Goal: Task Accomplishment & Management: Use online tool/utility

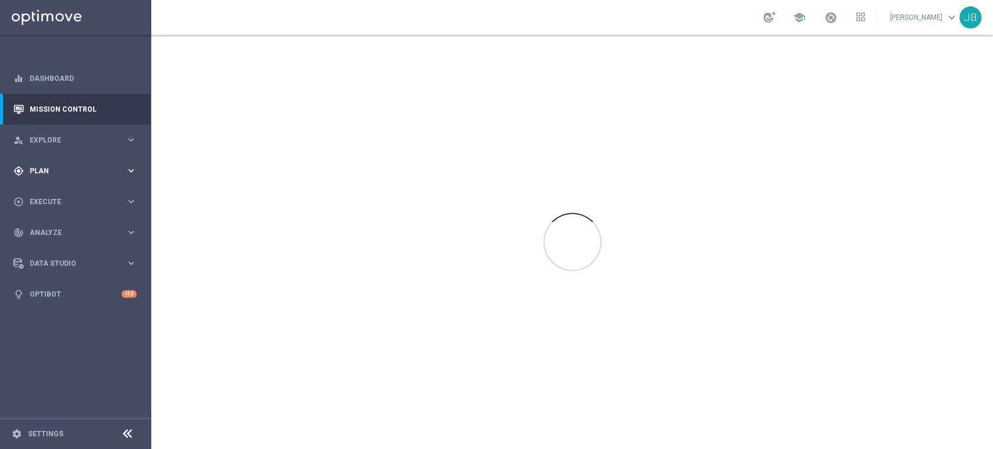
click at [40, 164] on div "gps_fixed Plan keyboard_arrow_right" at bounding box center [75, 170] width 150 height 31
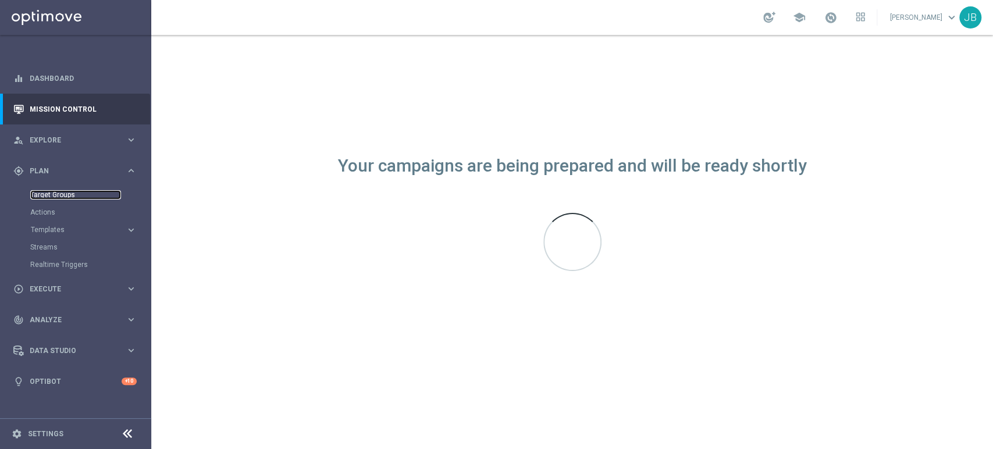
click at [66, 193] on link "Target Groups" at bounding box center [75, 194] width 91 height 9
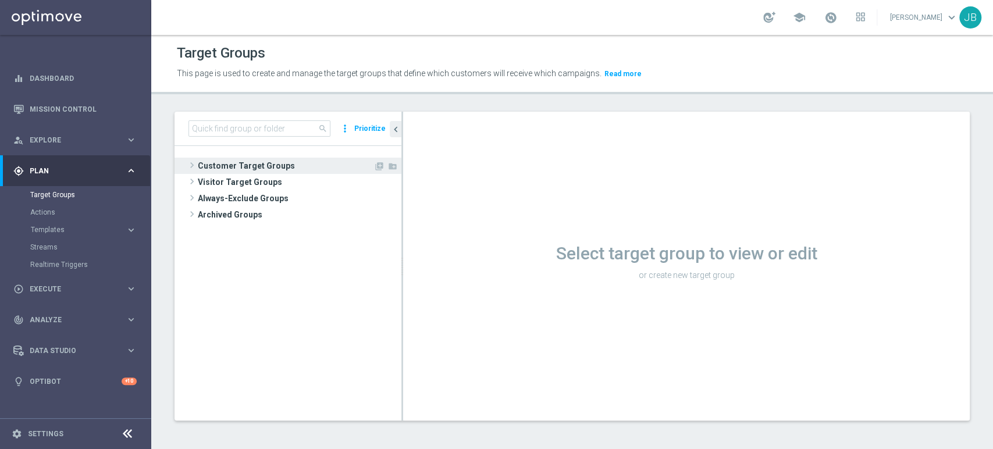
click at [289, 166] on span "Customer Target Groups" at bounding box center [286, 166] width 176 height 16
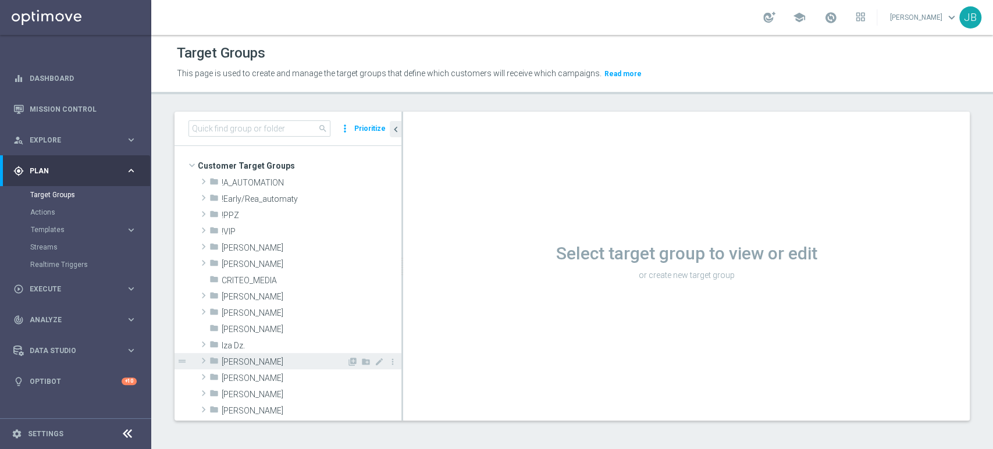
click at [260, 357] on span "[PERSON_NAME]" at bounding box center [284, 362] width 125 height 10
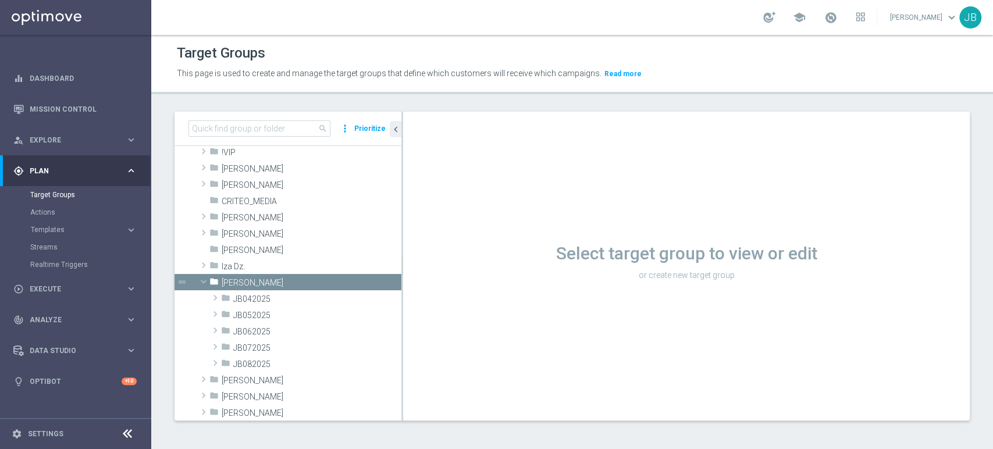
scroll to position [103, 0]
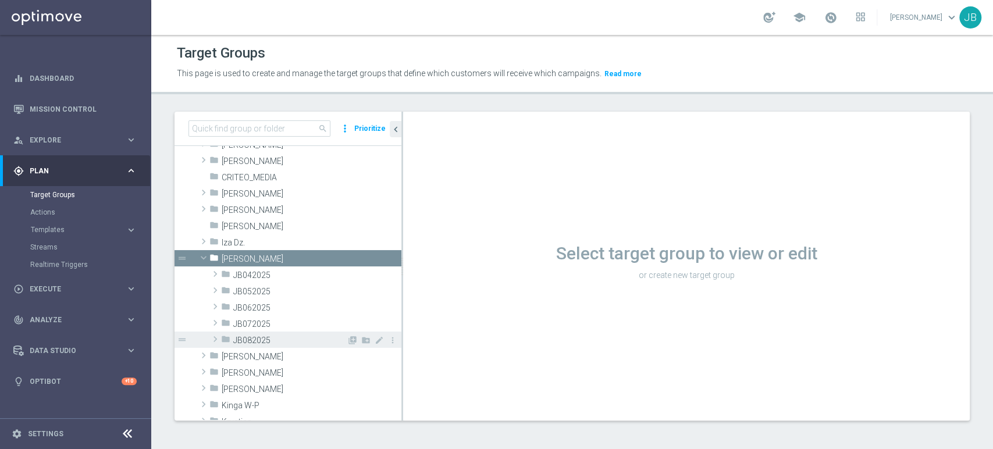
click at [270, 340] on span "JB082025" at bounding box center [289, 341] width 113 height 10
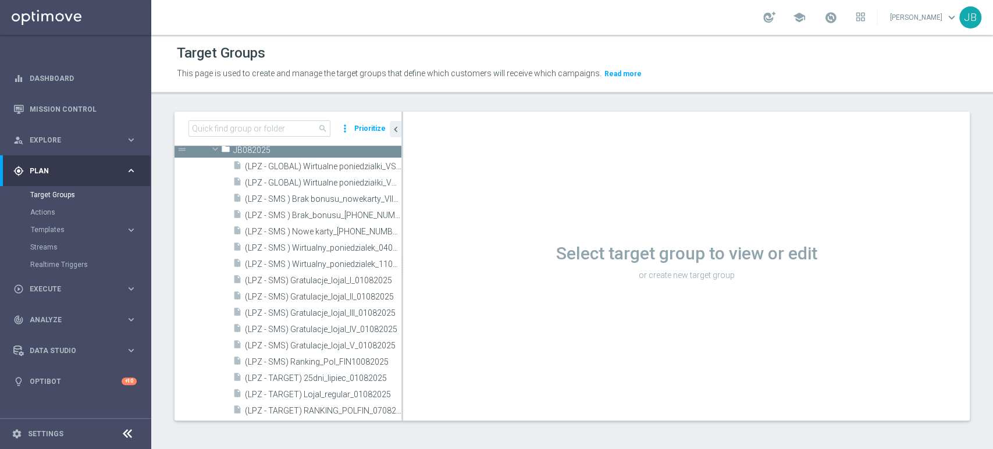
scroll to position [302, 0]
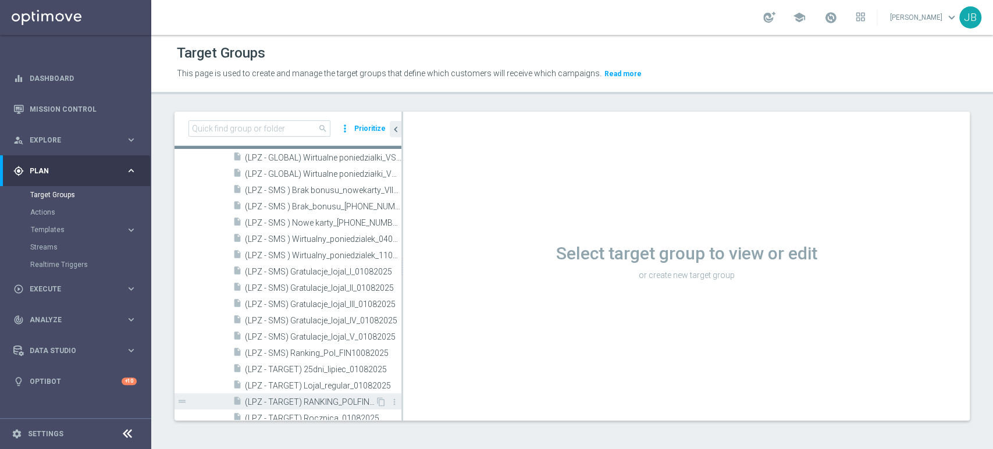
click at [344, 403] on span "(LPZ - TARGET) RANKING_POLFIN_07082025" at bounding box center [310, 402] width 130 height 10
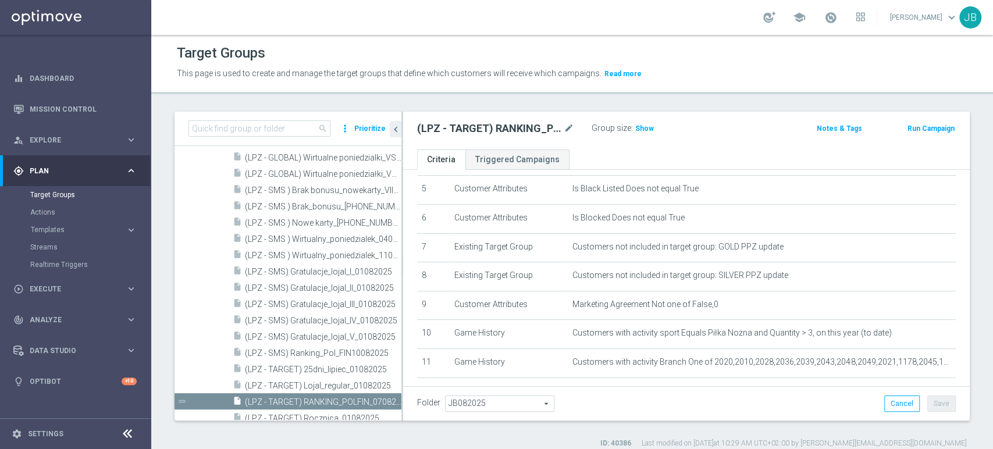
scroll to position [209, 0]
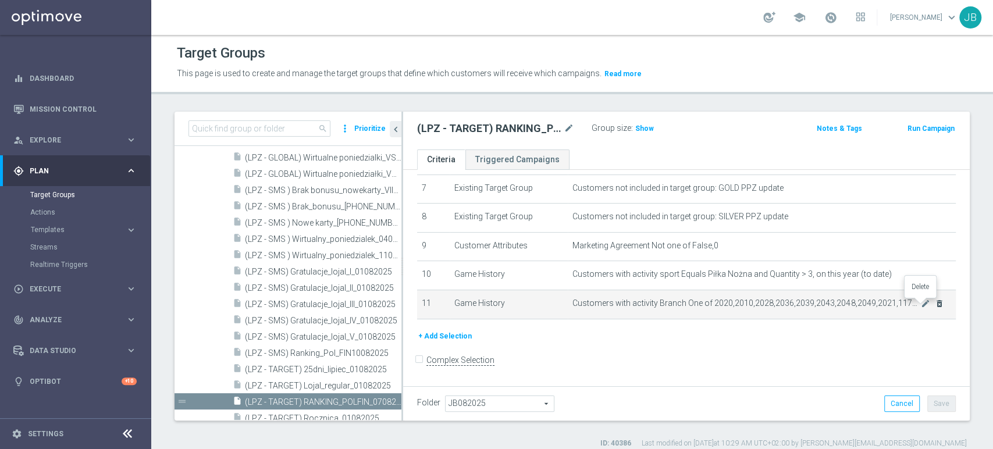
click at [935, 305] on icon "delete_forever" at bounding box center [939, 303] width 9 height 9
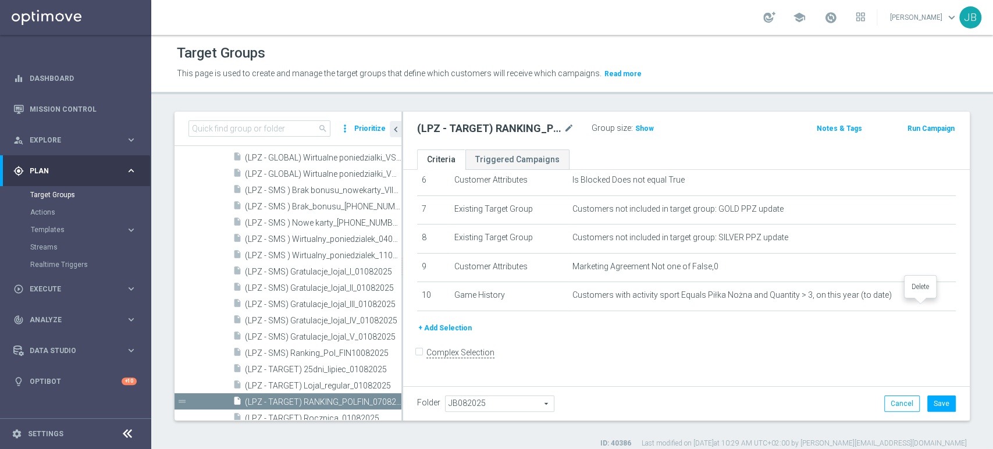
scroll to position [181, 0]
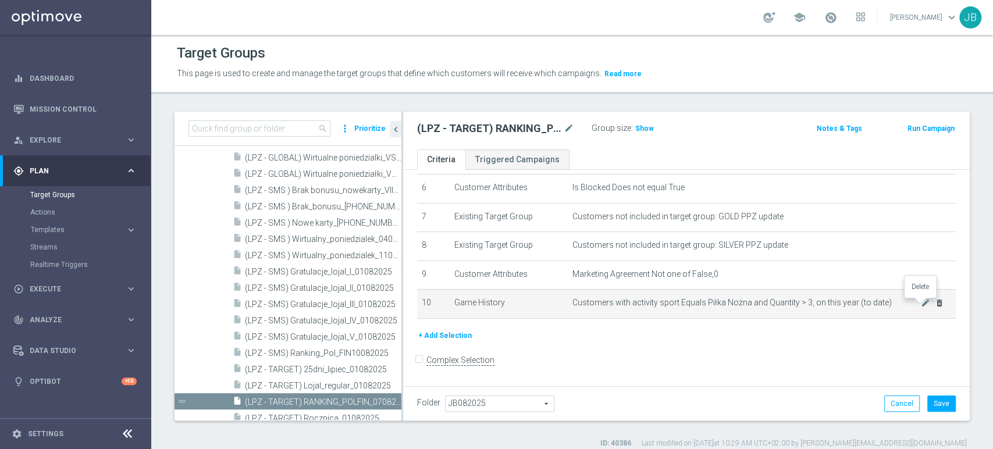
click at [935, 308] on icon "delete_forever" at bounding box center [939, 302] width 9 height 9
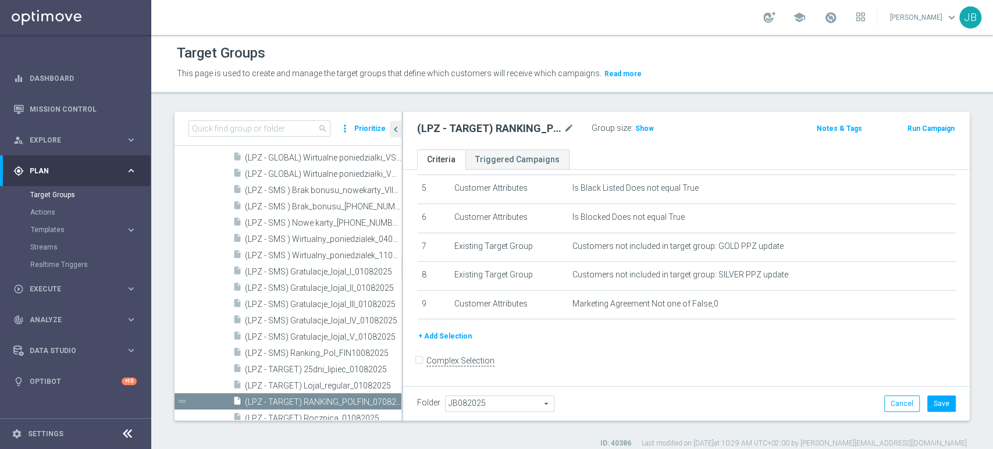
click at [453, 338] on button "+ Add Selection" at bounding box center [445, 336] width 56 height 13
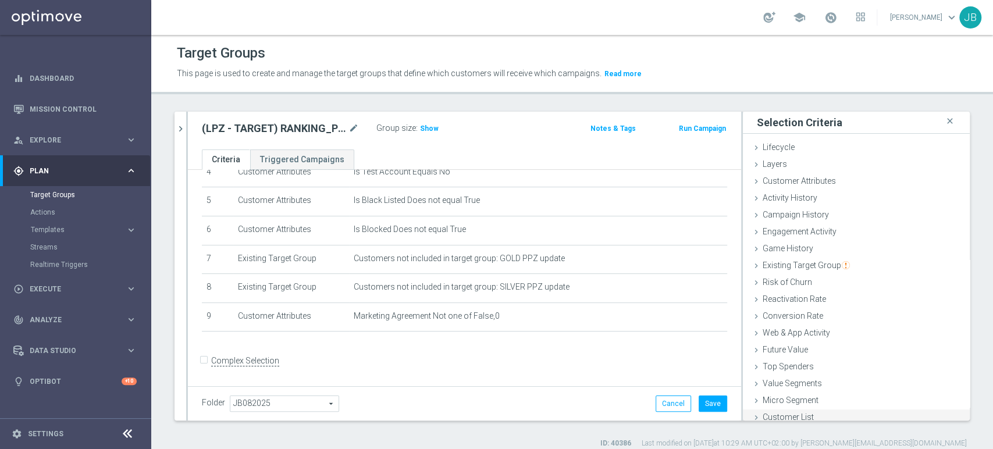
click at [769, 417] on span "Customer List" at bounding box center [788, 416] width 51 height 9
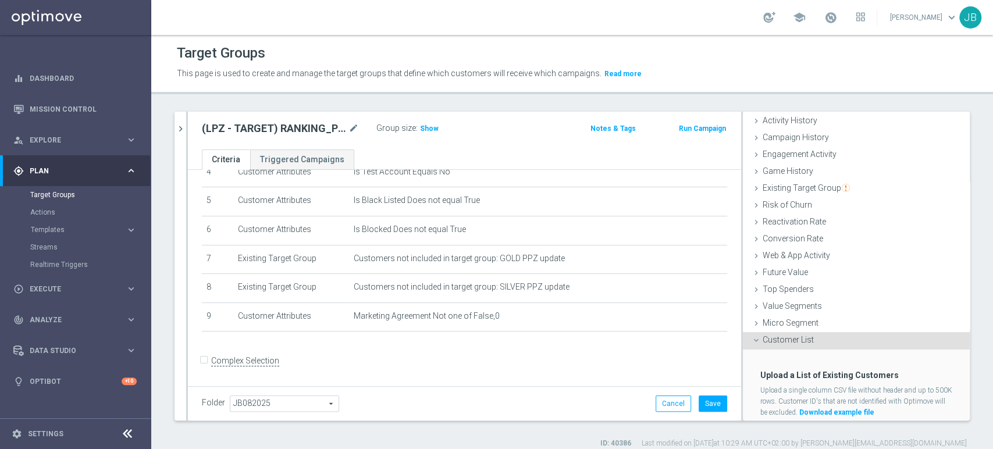
scroll to position [98, 0]
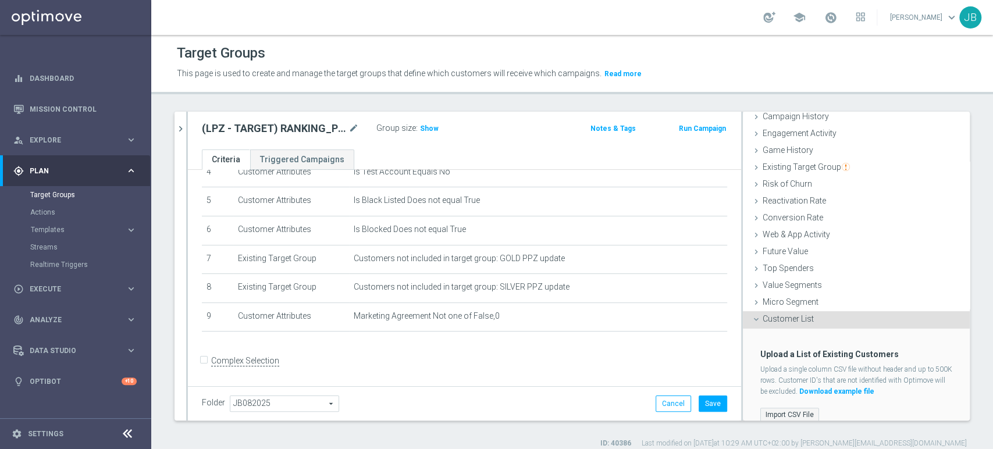
click at [768, 413] on label "Import CSV File" at bounding box center [789, 415] width 59 height 15
click at [0, 0] on input "Import CSV File" at bounding box center [0, 0] width 0 height 0
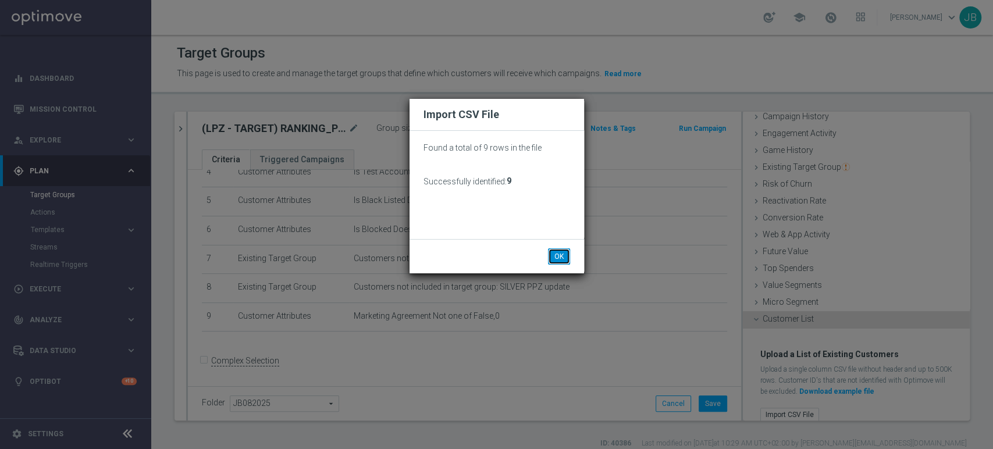
click at [565, 255] on button "OK" at bounding box center [559, 256] width 22 height 16
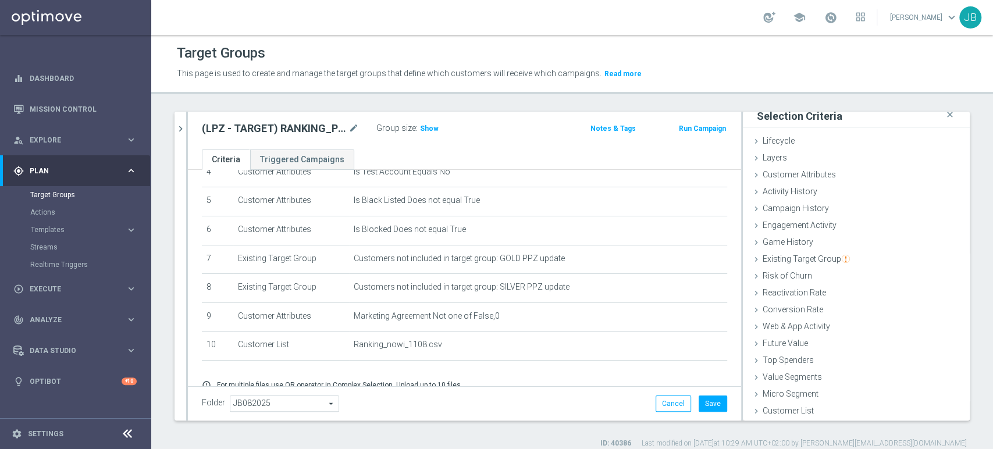
scroll to position [6, 0]
click at [352, 125] on icon "mode_edit" at bounding box center [353, 129] width 10 height 14
click at [328, 123] on input "(LPZ - TARGET) RANKING_POLFIN_07082025" at bounding box center [280, 130] width 157 height 16
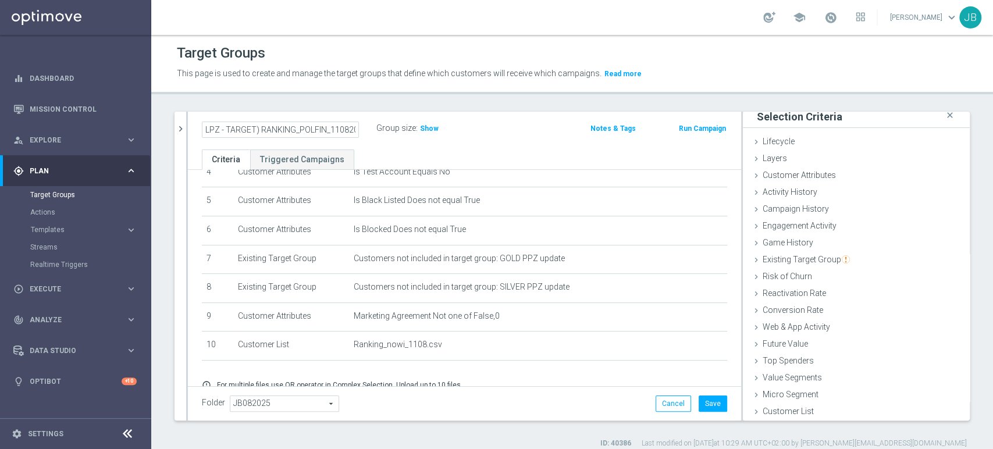
type input "(LPZ - TARGET) RANKING_POLFIN_11082025"
click at [454, 125] on div "Group size : Show" at bounding box center [434, 127] width 116 height 14
click at [699, 405] on button "Save" at bounding box center [713, 404] width 29 height 16
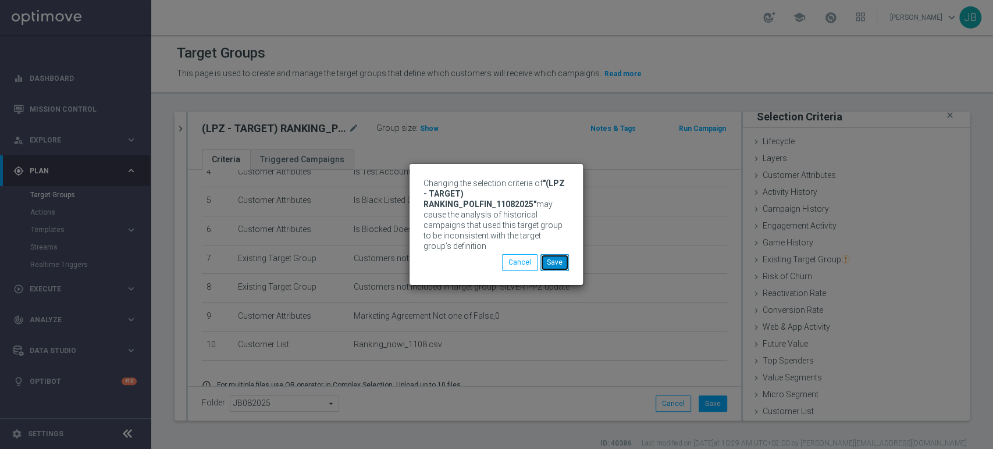
click at [559, 255] on button "Save" at bounding box center [554, 262] width 29 height 16
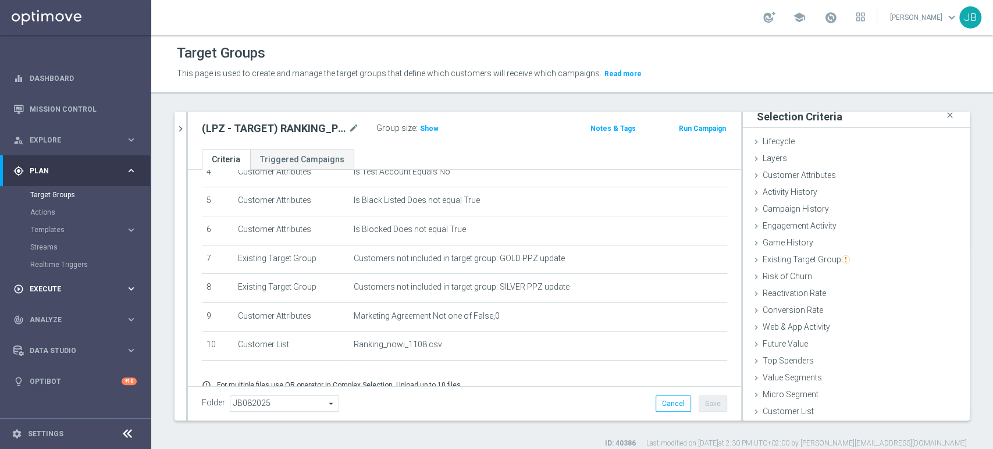
click at [45, 273] on div "play_circle_outline Execute keyboard_arrow_right" at bounding box center [75, 288] width 150 height 31
click at [72, 224] on link "Campaign Builder" at bounding box center [75, 225] width 91 height 9
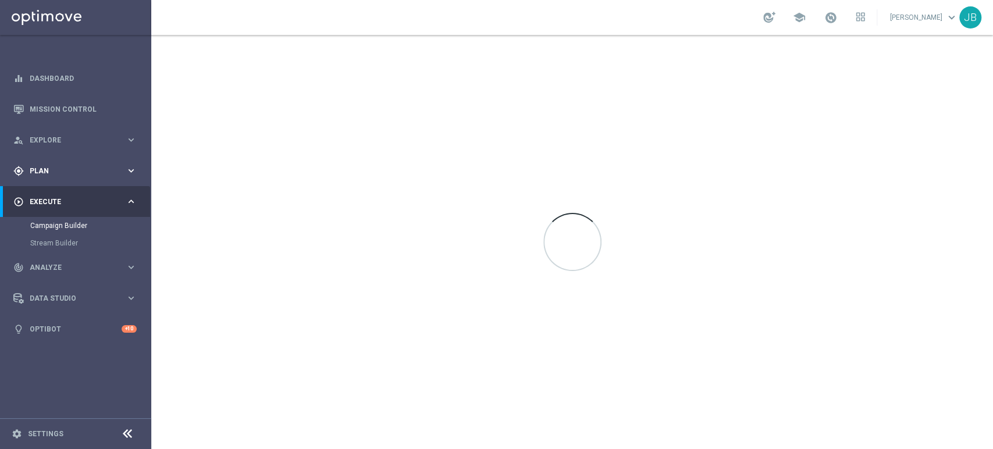
click at [84, 182] on div "gps_fixed Plan keyboard_arrow_right" at bounding box center [75, 170] width 150 height 31
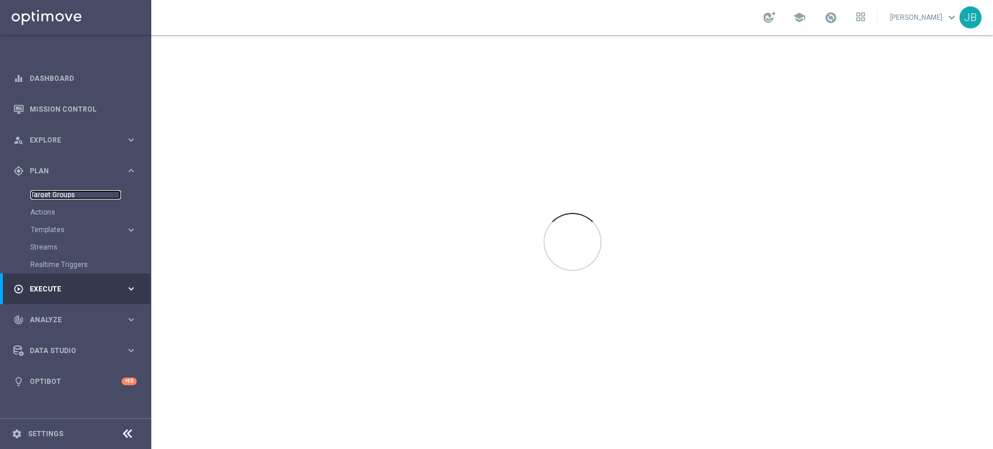
click at [80, 198] on link "Target Groups" at bounding box center [75, 194] width 91 height 9
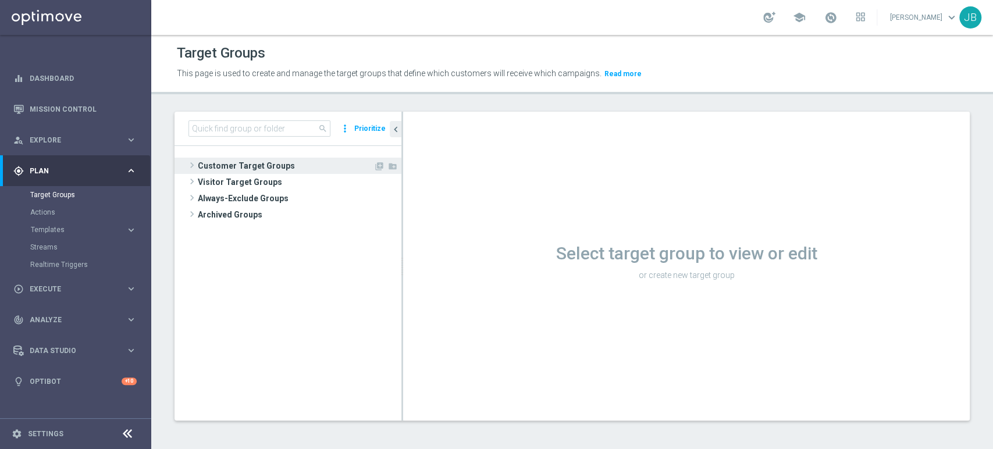
click at [251, 164] on span "Customer Target Groups" at bounding box center [286, 166] width 176 height 16
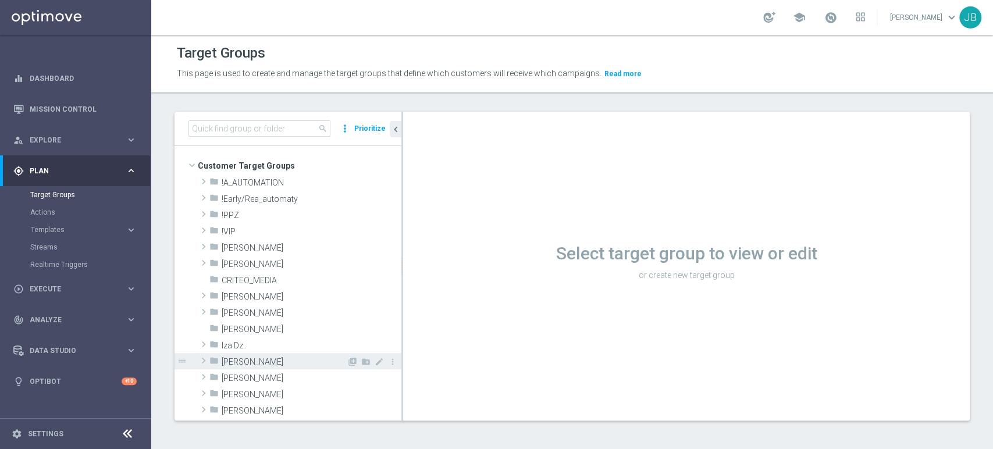
click at [250, 357] on span "[PERSON_NAME]" at bounding box center [284, 362] width 125 height 10
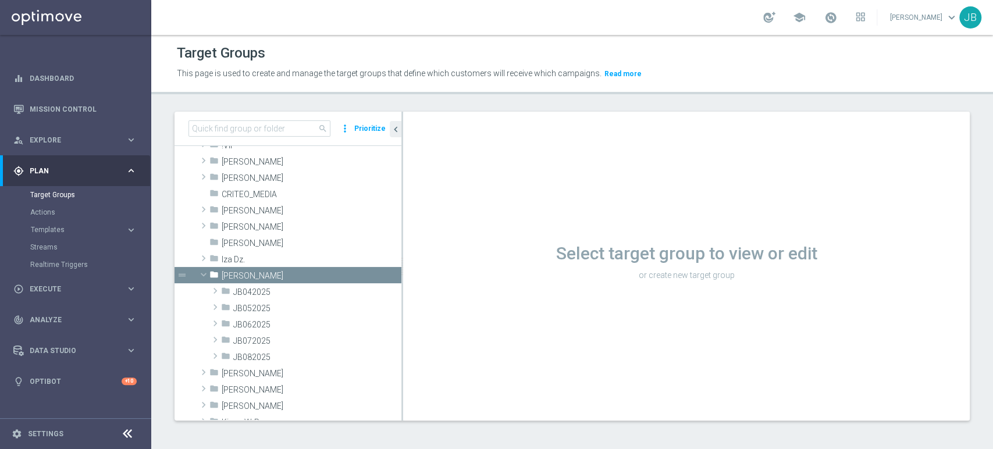
scroll to position [146, 0]
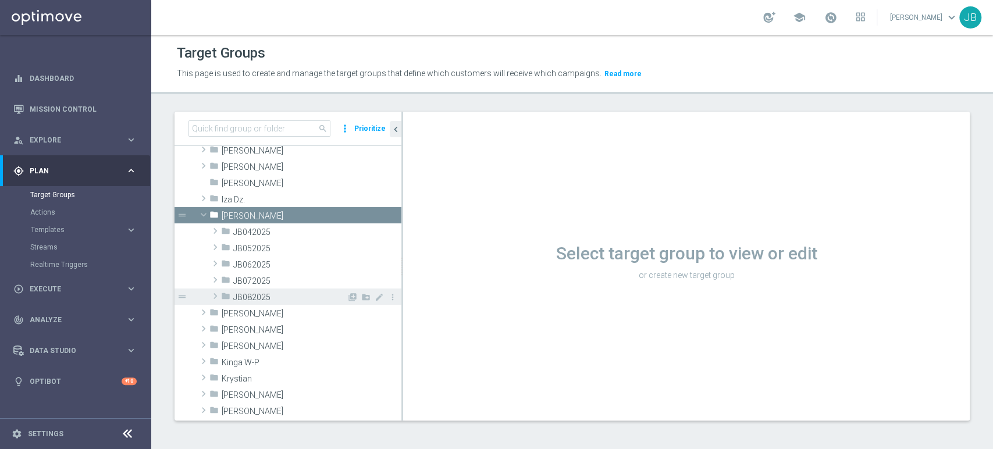
click at [278, 293] on span "JB082025" at bounding box center [289, 298] width 113 height 10
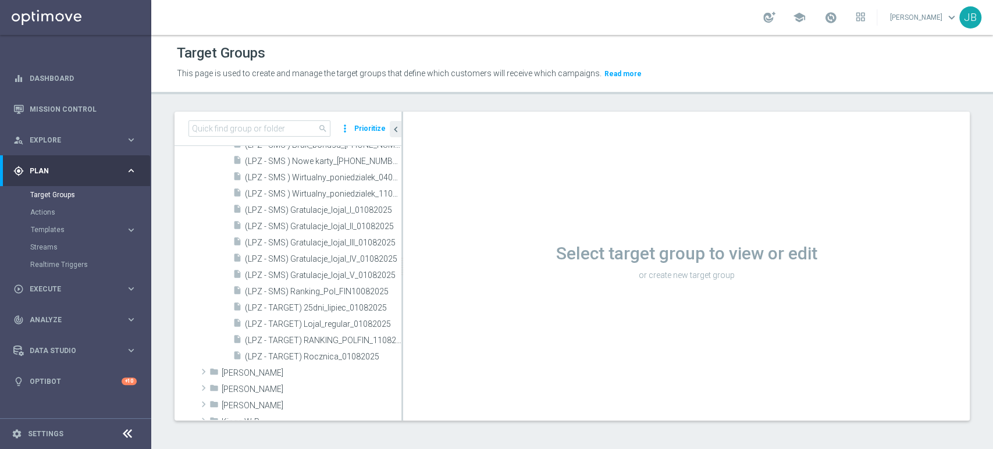
scroll to position [362, 0]
click at [340, 292] on span "(LPZ - SMS) Ranking_Pol_FIN10082025" at bounding box center [310, 290] width 130 height 10
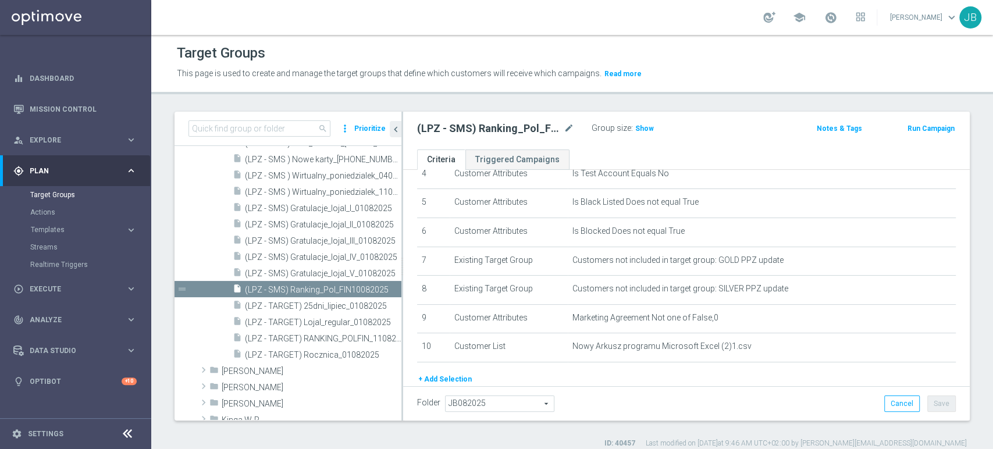
scroll to position [177, 0]
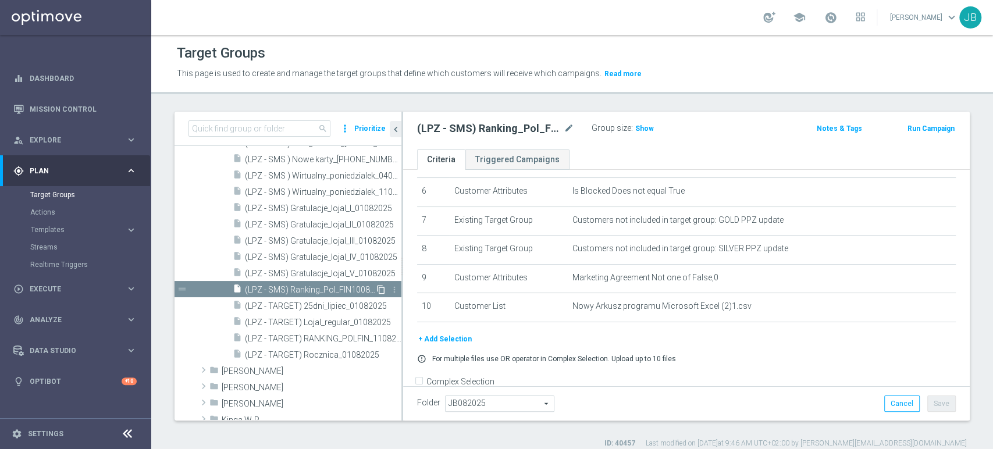
click at [376, 290] on icon "content_copy" at bounding box center [380, 289] width 9 height 9
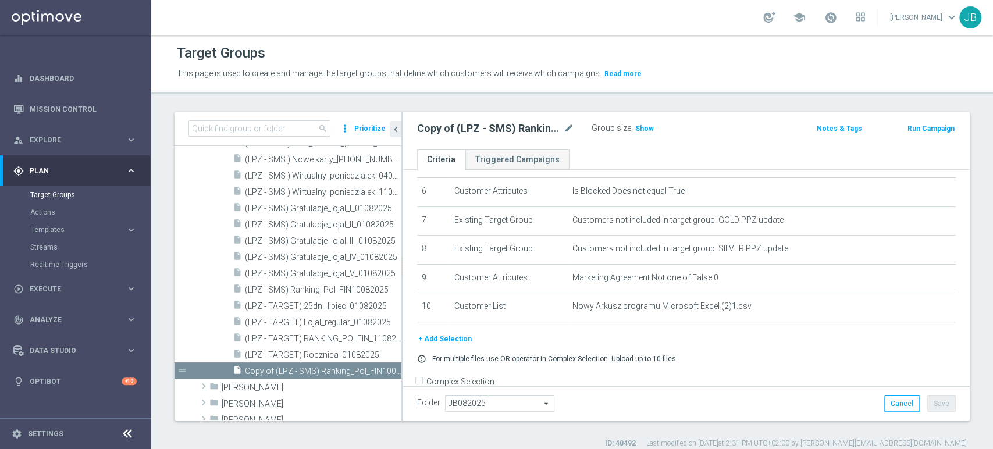
scroll to position [392, 0]
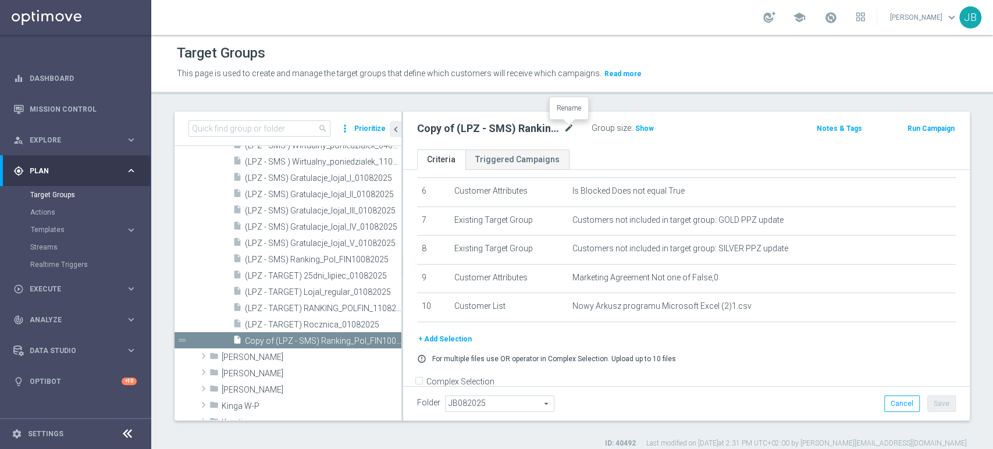
click at [569, 133] on icon "mode_edit" at bounding box center [569, 129] width 10 height 14
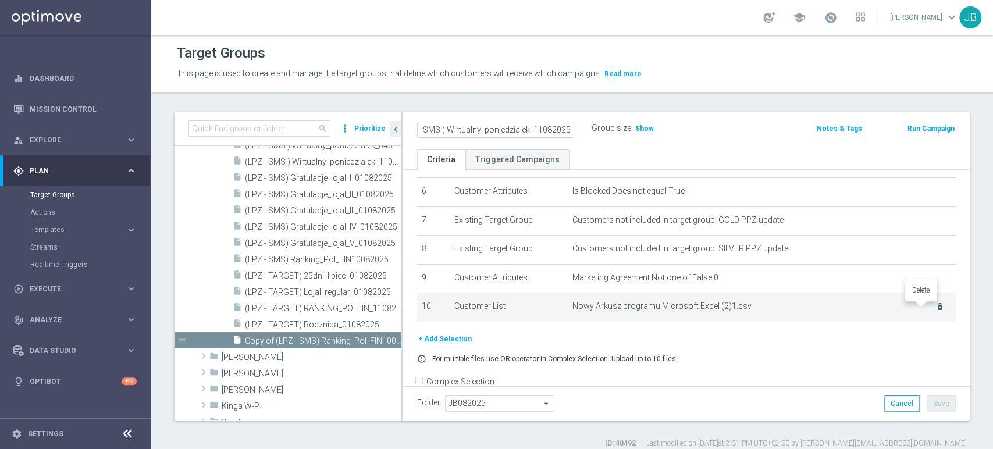
click at [936, 310] on icon "delete_forever" at bounding box center [940, 306] width 9 height 9
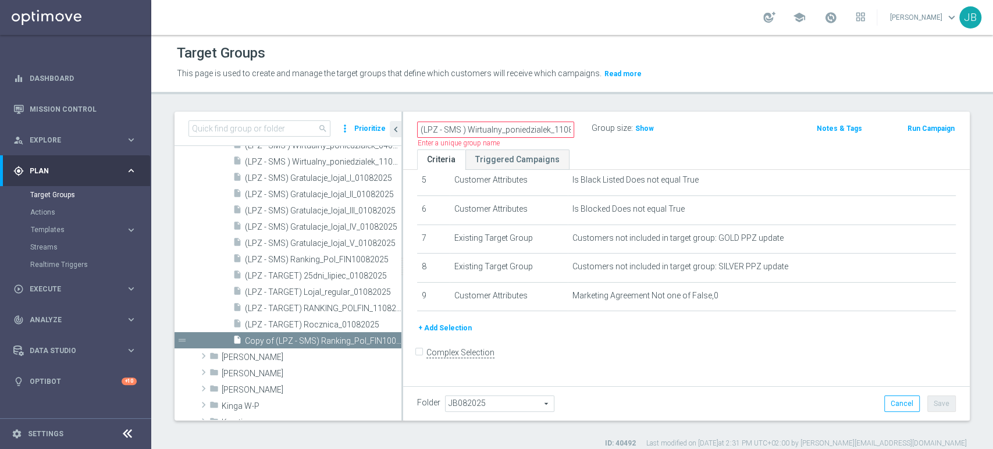
scroll to position [151, 0]
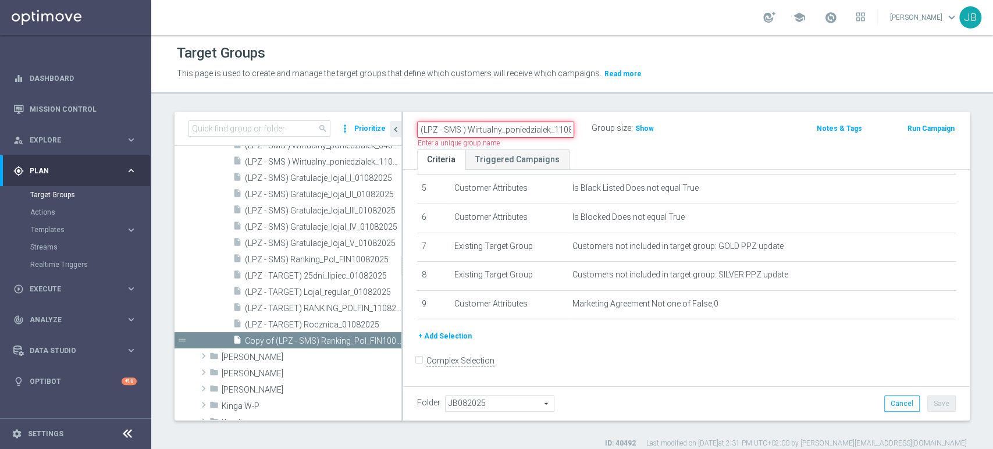
click at [433, 126] on input "(LPZ - SMS ) Wirtualny_poniedzialek_11082025" at bounding box center [495, 130] width 157 height 16
click at [553, 129] on input "(LPZ - SMS ) Wirtualny_poniedzialek_11082025" at bounding box center [495, 130] width 157 height 16
type input "(LPZ - SMS ) Wirtualny_poniedzialek__11082025"
click at [460, 339] on button "+ Add Selection" at bounding box center [445, 336] width 56 height 13
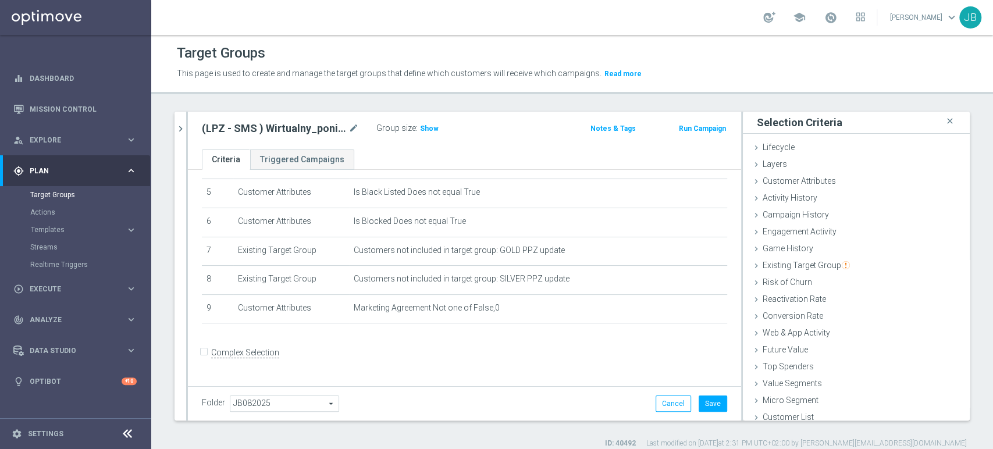
scroll to position [139, 0]
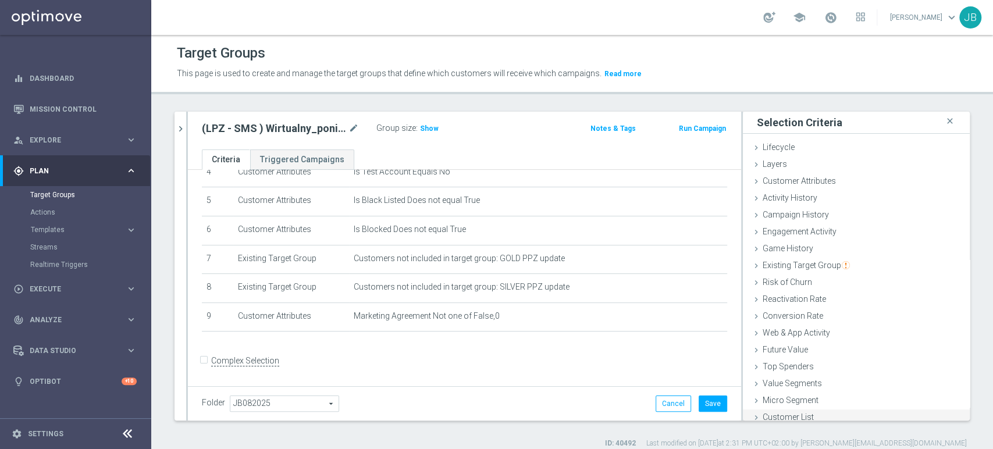
click at [766, 419] on span "Customer List" at bounding box center [788, 416] width 51 height 9
click at [769, 415] on span "Customer List" at bounding box center [788, 416] width 51 height 9
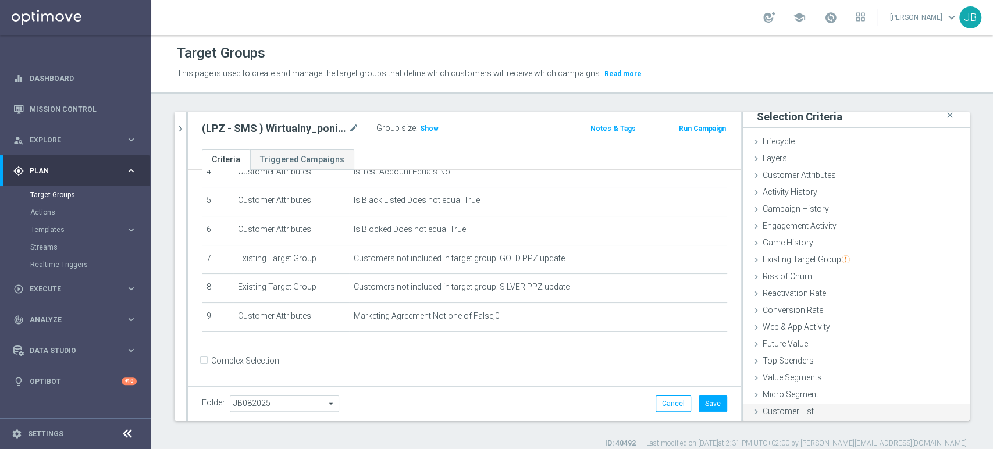
click at [834, 406] on div "Customer List done" at bounding box center [856, 412] width 227 height 17
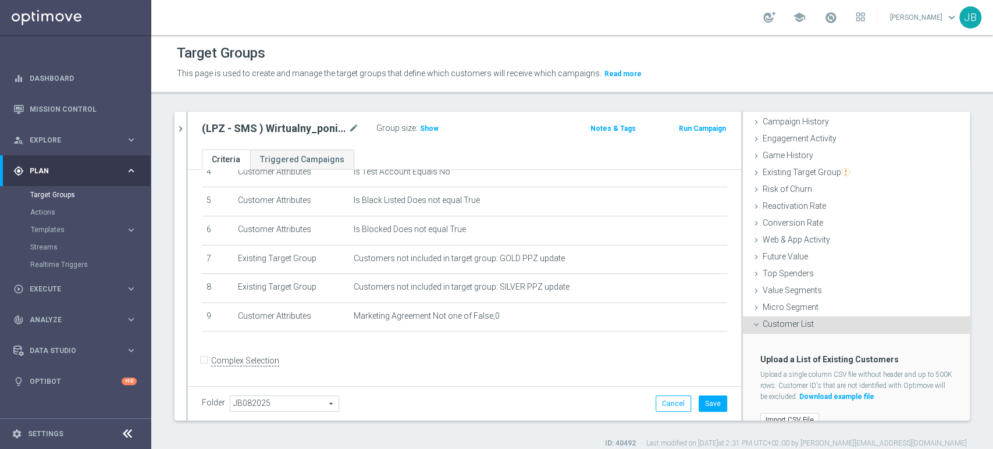
scroll to position [109, 0]
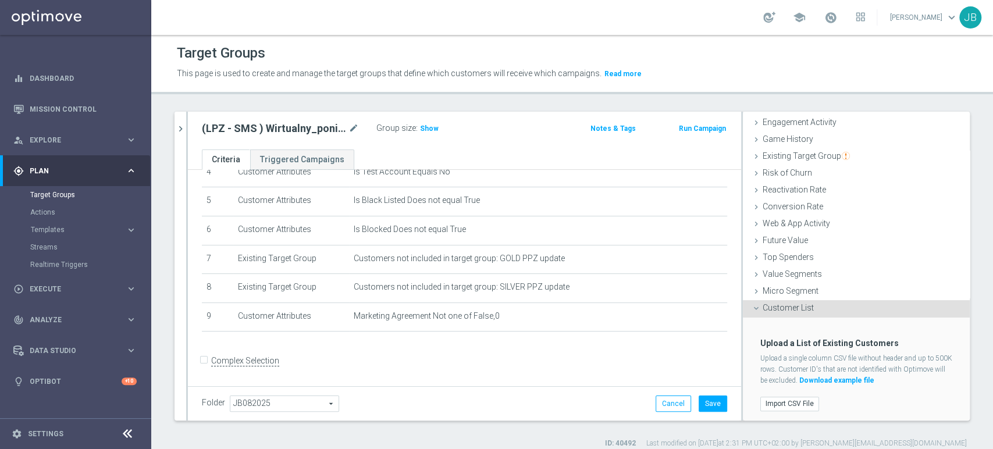
click at [792, 410] on div "Import CSV File" at bounding box center [856, 403] width 209 height 19
click at [794, 400] on label "Import CSV File" at bounding box center [789, 404] width 59 height 15
click at [0, 0] on input "Import CSV File" at bounding box center [0, 0] width 0 height 0
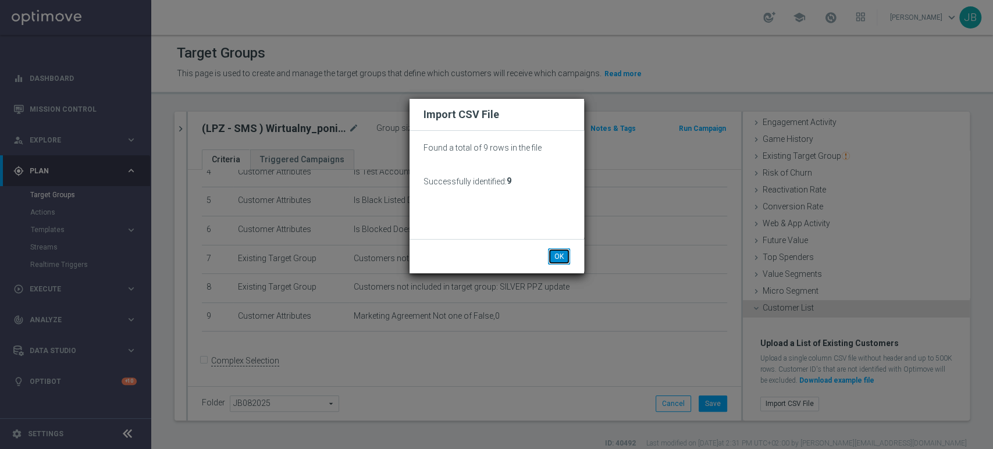
click at [558, 255] on button "OK" at bounding box center [559, 256] width 22 height 16
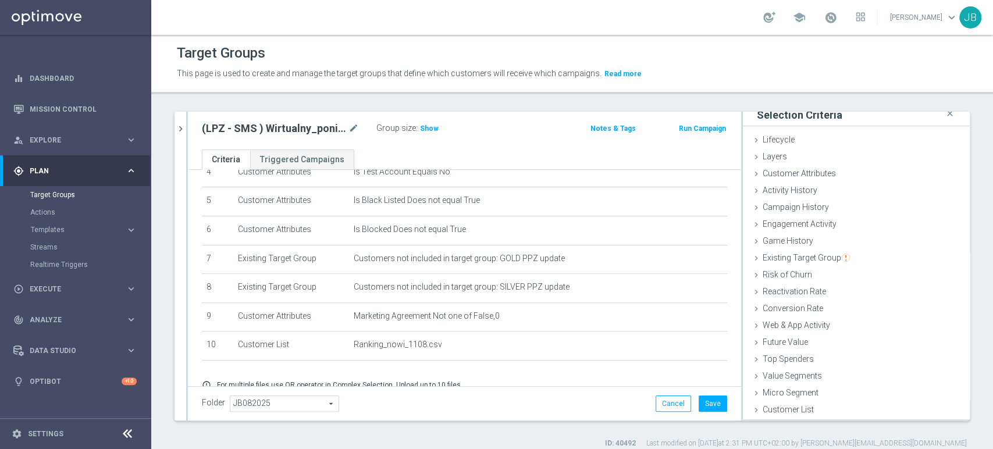
scroll to position [6, 0]
click at [351, 129] on icon "mode_edit" at bounding box center [353, 129] width 10 height 14
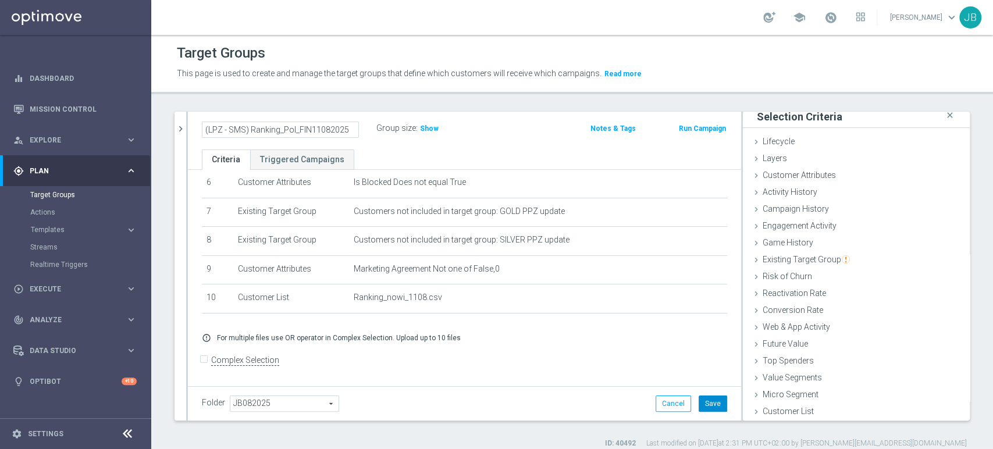
type input "(LPZ - SMS) Ranking_Pol_FIN11082025"
click at [707, 399] on button "Save" at bounding box center [713, 404] width 29 height 16
click at [73, 287] on span "Execute" at bounding box center [78, 289] width 96 height 7
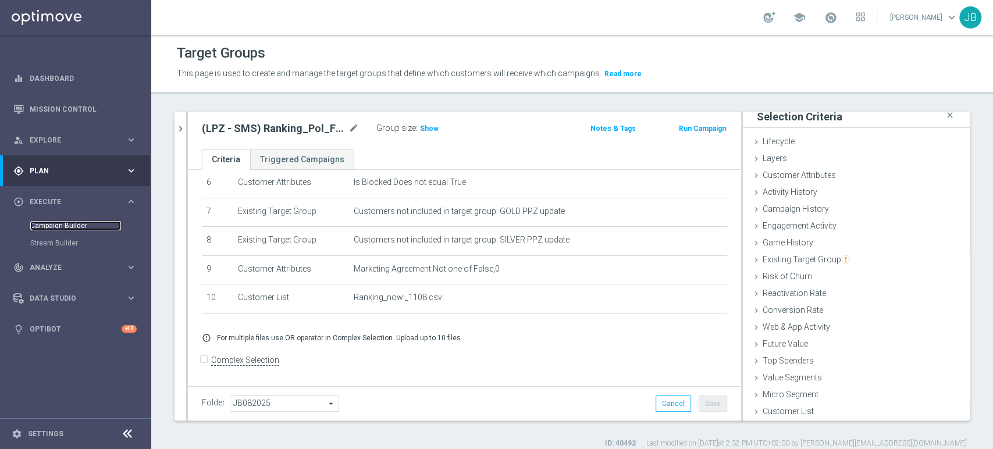
click at [78, 221] on link "Campaign Builder" at bounding box center [75, 225] width 91 height 9
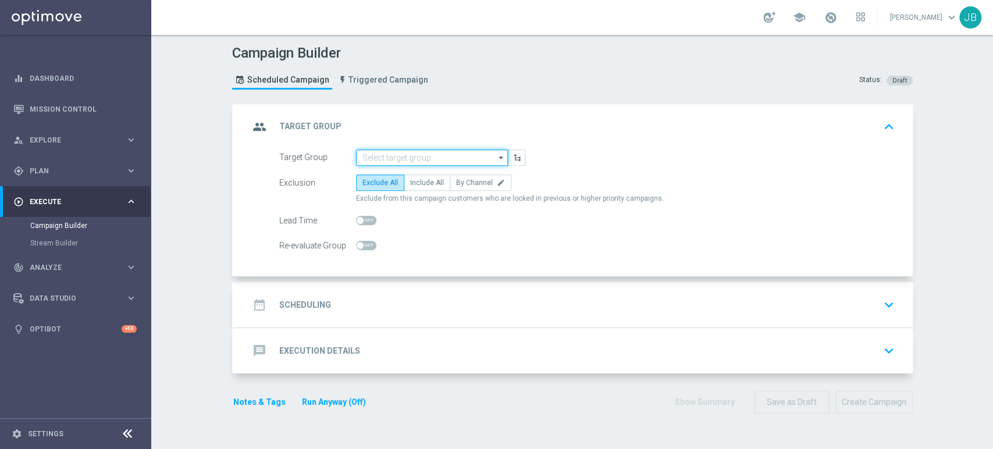
click at [386, 161] on input at bounding box center [432, 158] width 152 height 16
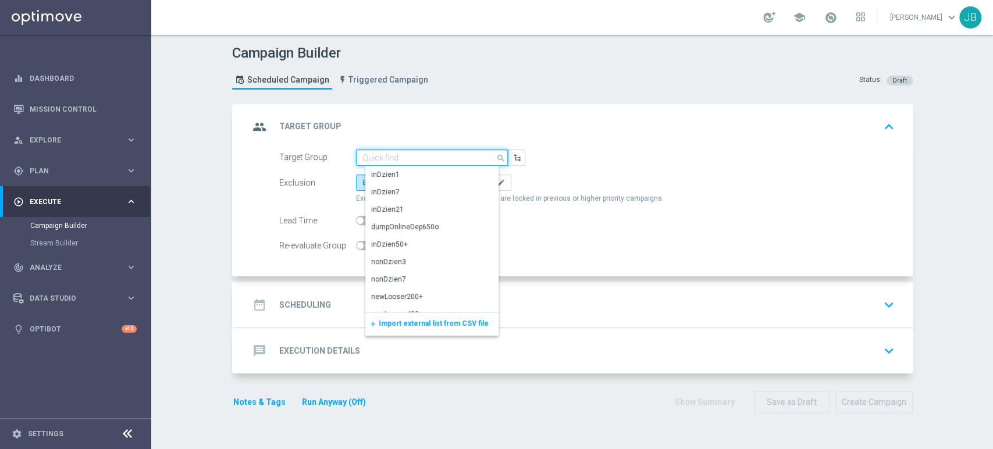
paste input "(LPZ - SMS) Ranking_Pol_FIN11082025"
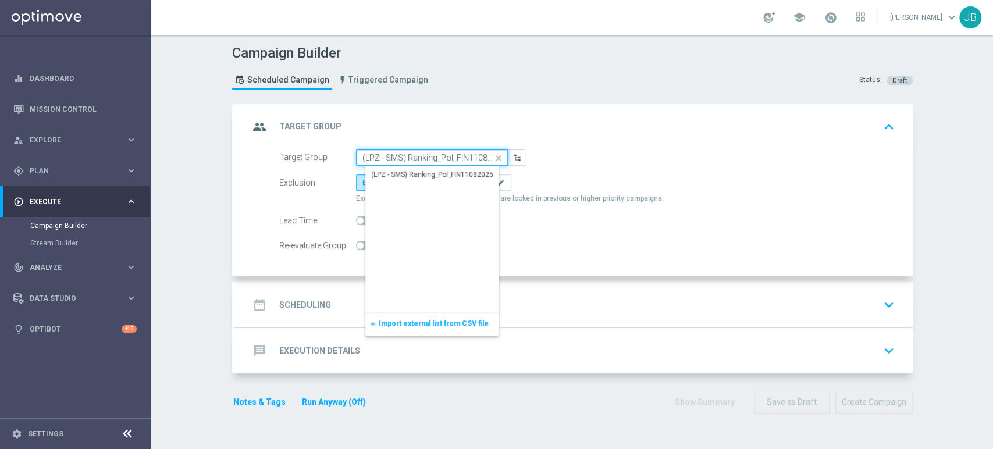
scroll to position [0, 6]
click at [389, 168] on div "(LPZ - SMS) Ranking_Pol_FIN11082025" at bounding box center [441, 174] width 152 height 16
type input "(LPZ - SMS) Ranking_Pol_FIN11082025"
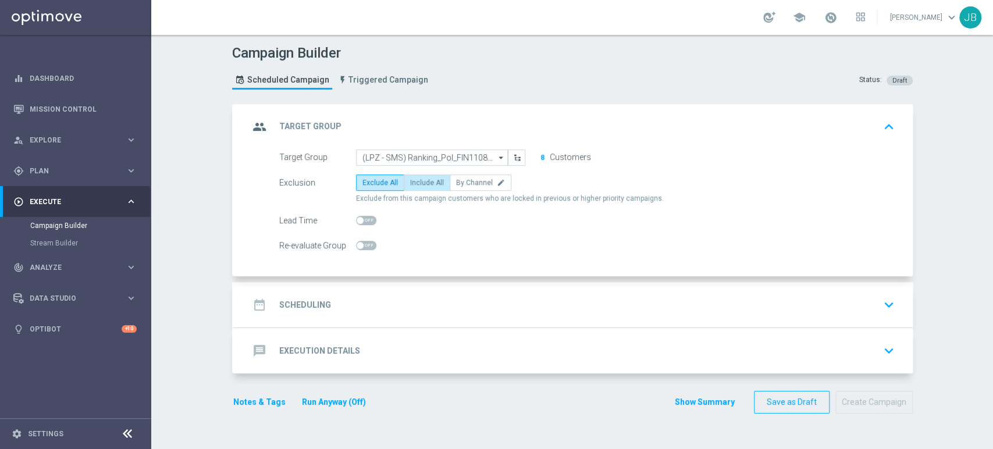
click at [417, 186] on label "Include All" at bounding box center [427, 183] width 47 height 16
click at [417, 186] on input "Include All" at bounding box center [414, 185] width 8 height 8
radio input "true"
click at [389, 307] on div "date_range Scheduling keyboard_arrow_down" at bounding box center [574, 305] width 650 height 22
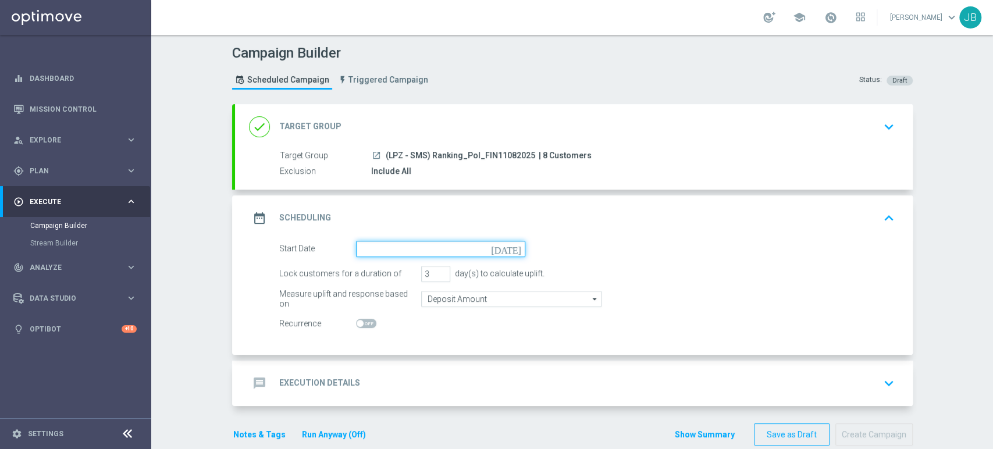
click at [371, 254] on input at bounding box center [440, 249] width 169 height 16
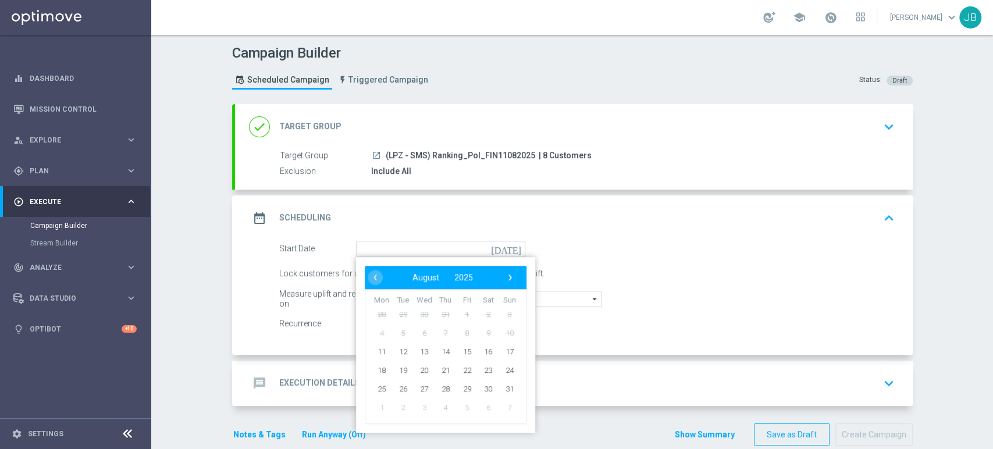
click at [380, 359] on td "11" at bounding box center [382, 351] width 22 height 19
click at [379, 357] on span "11" at bounding box center [381, 351] width 19 height 19
type input "[DATE]"
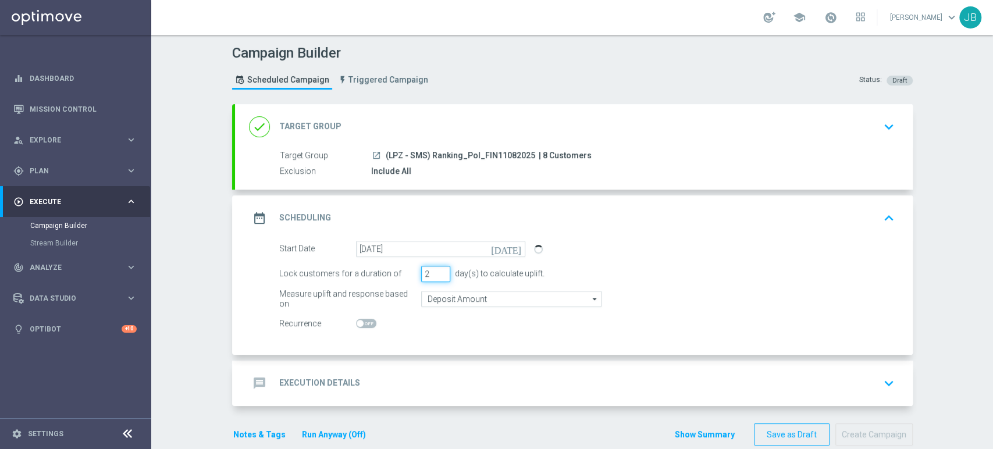
click at [435, 277] on input "2" at bounding box center [435, 274] width 29 height 16
type input "1"
click at [435, 277] on input "1" at bounding box center [435, 274] width 29 height 16
click at [394, 369] on div "message Execution Details keyboard_arrow_down" at bounding box center [574, 383] width 678 height 45
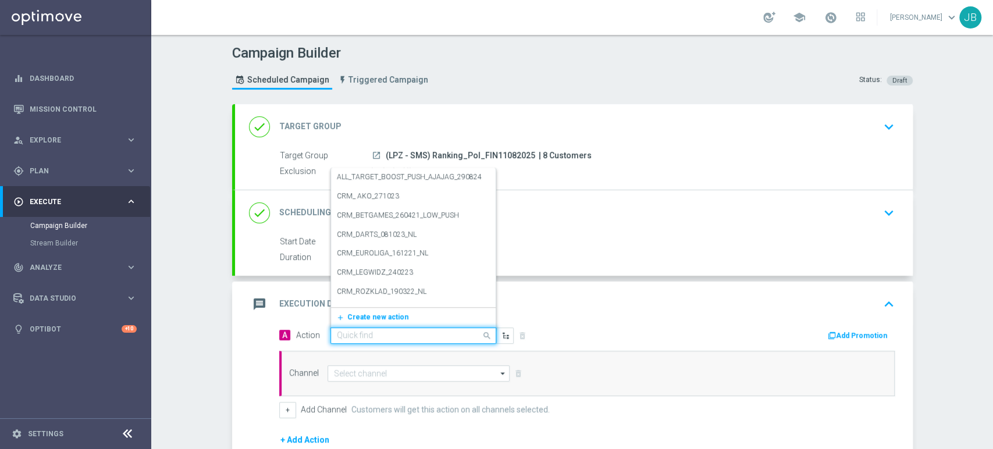
click at [372, 332] on input "text" at bounding box center [402, 336] width 130 height 10
click at [368, 322] on button "add_new Create new action" at bounding box center [411, 317] width 161 height 13
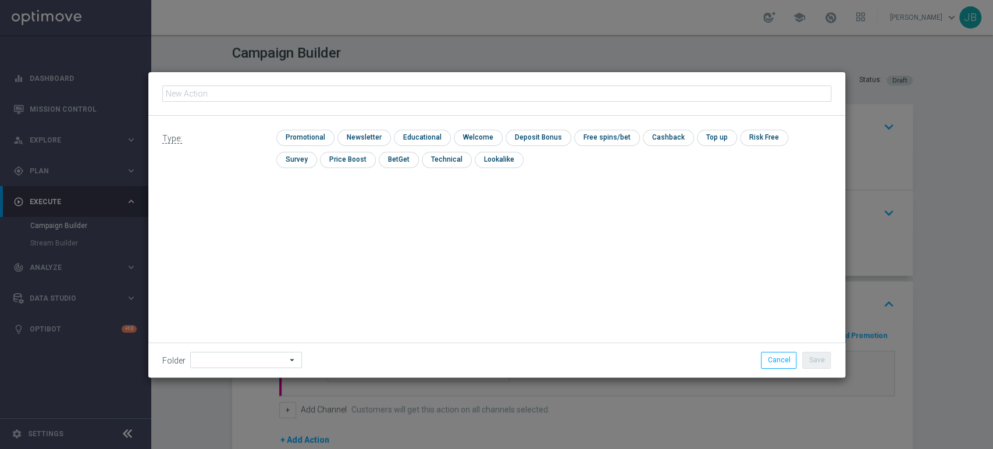
type input "(LPZ - SMS) Ranking_Pol_FIN11082025"
click at [361, 146] on div "check Promotional check Newsletter check Educational check Welcome check Deposi…" at bounding box center [553, 152] width 554 height 44
click at [361, 142] on input "checkbox" at bounding box center [362, 138] width 51 height 16
checkbox input "true"
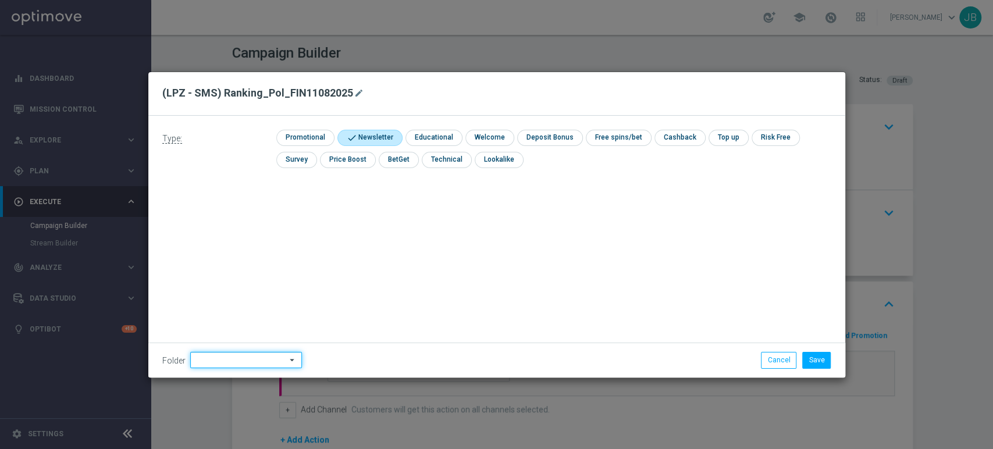
click at [239, 354] on input at bounding box center [246, 360] width 112 height 16
click at [263, 246] on div "[PERSON_NAME]" at bounding box center [254, 242] width 108 height 17
type input "[PERSON_NAME]"
click at [828, 368] on button "Save" at bounding box center [816, 360] width 29 height 16
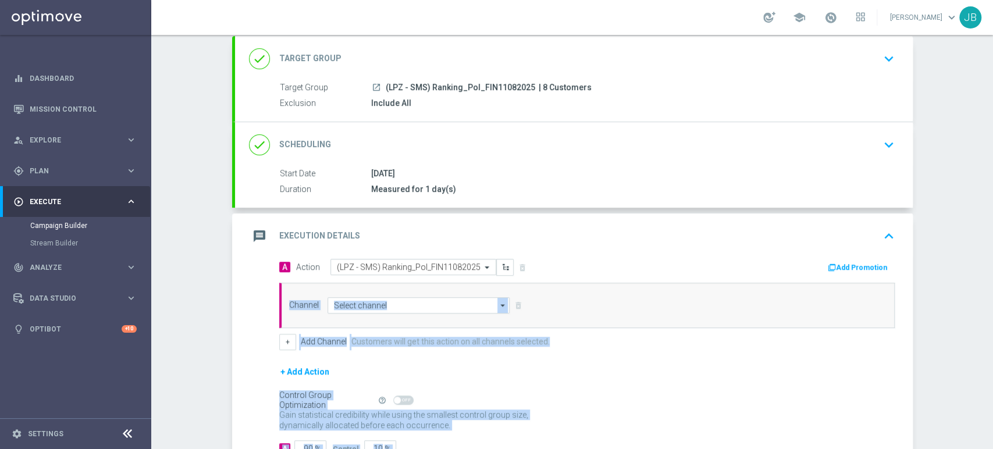
scroll to position [151, 0]
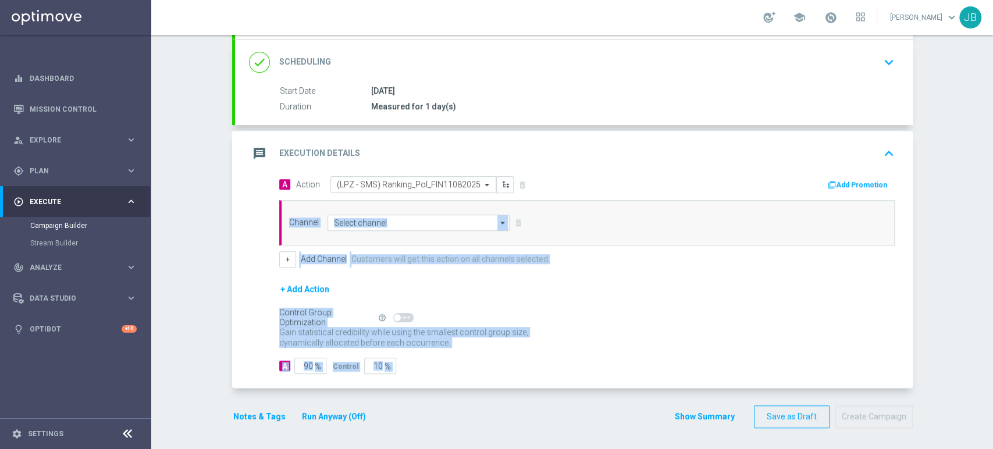
drag, startPoint x: 992, startPoint y: 328, endPoint x: 987, endPoint y: 459, distance: 131.0
click at [987, 449] on html "equalizer Dashboard Mission Control" at bounding box center [496, 224] width 993 height 449
click at [561, 368] on div "A 90 % Control 10 %" at bounding box center [587, 366] width 616 height 16
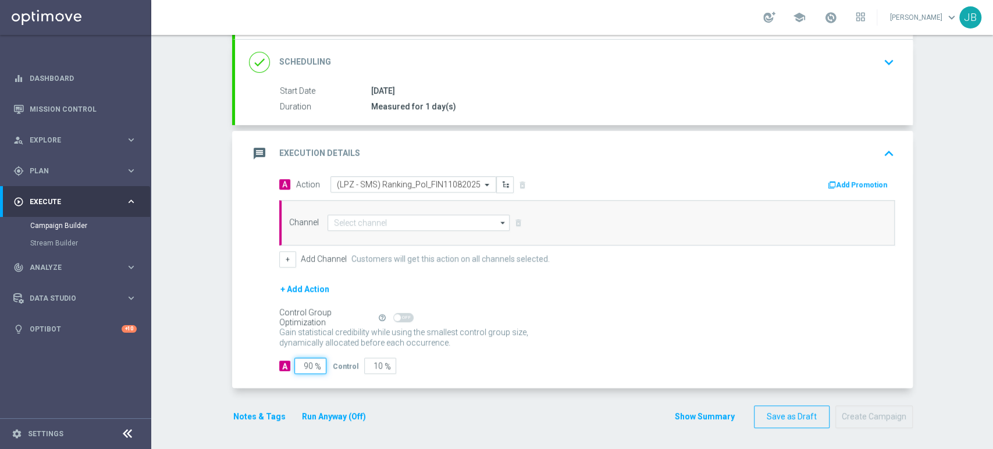
click at [300, 359] on input "90" at bounding box center [310, 366] width 32 height 16
type input "0"
type input "100"
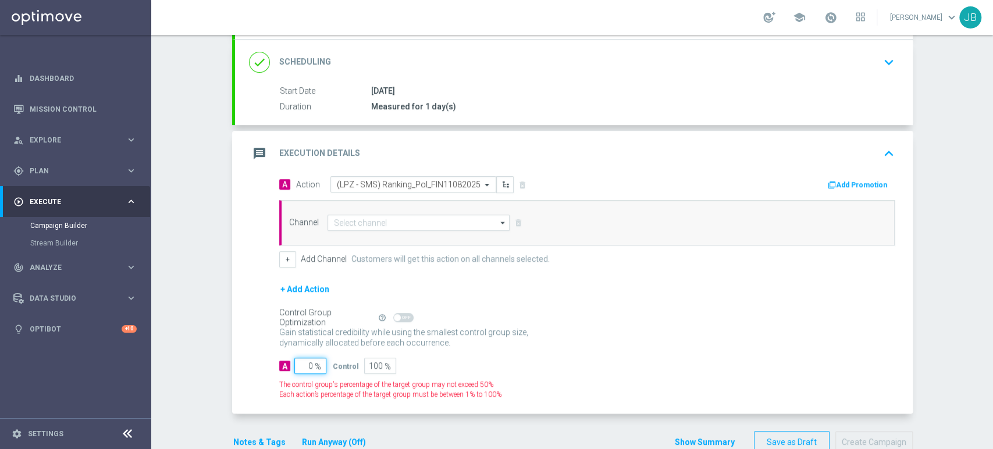
type input "10"
type input "90"
type input "100"
type input "0"
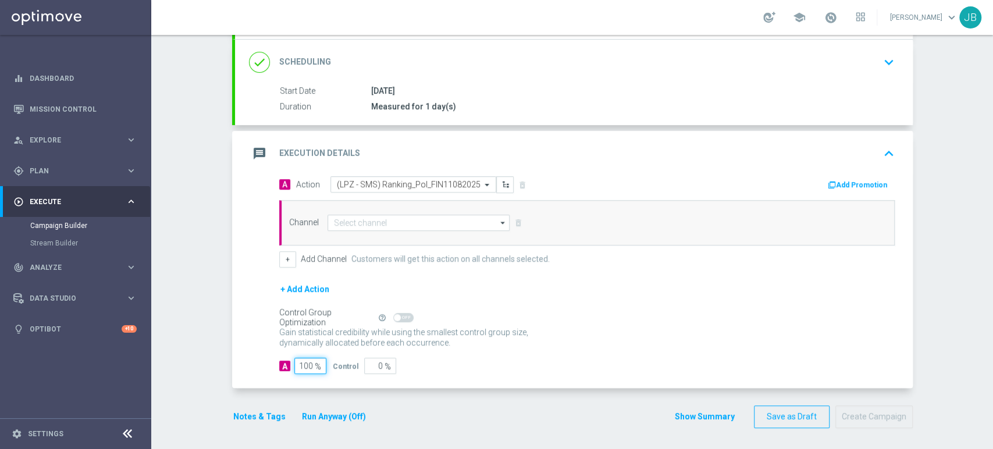
type input "100"
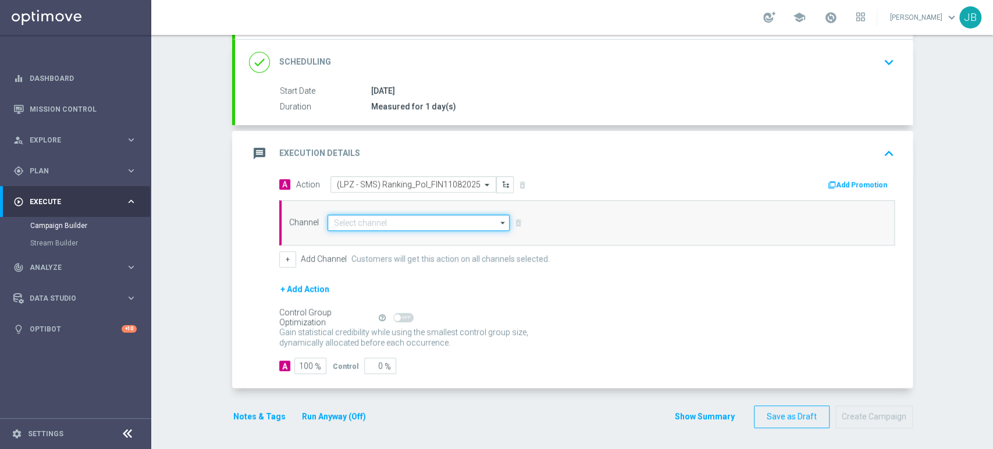
click at [370, 215] on input at bounding box center [419, 223] width 183 height 16
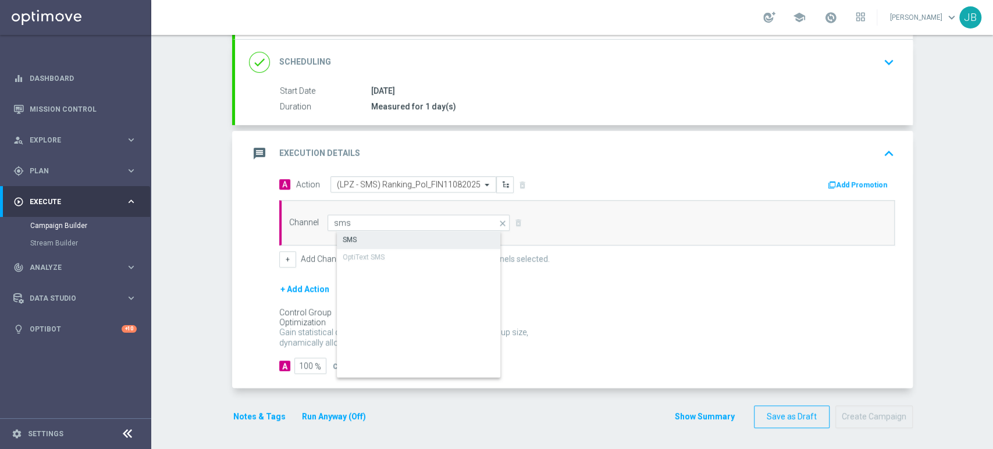
click at [364, 236] on div "SMS" at bounding box center [428, 240] width 183 height 16
type input "SMS"
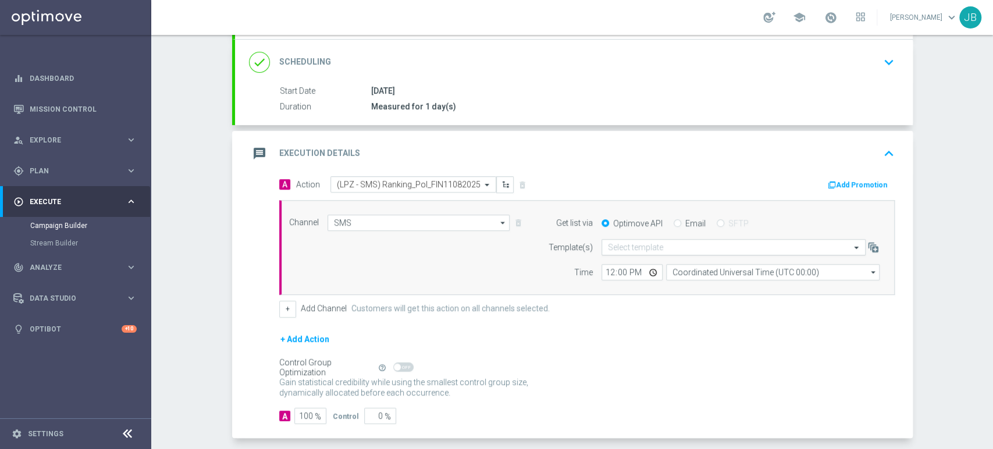
click at [644, 251] on input "text" at bounding box center [722, 248] width 228 height 10
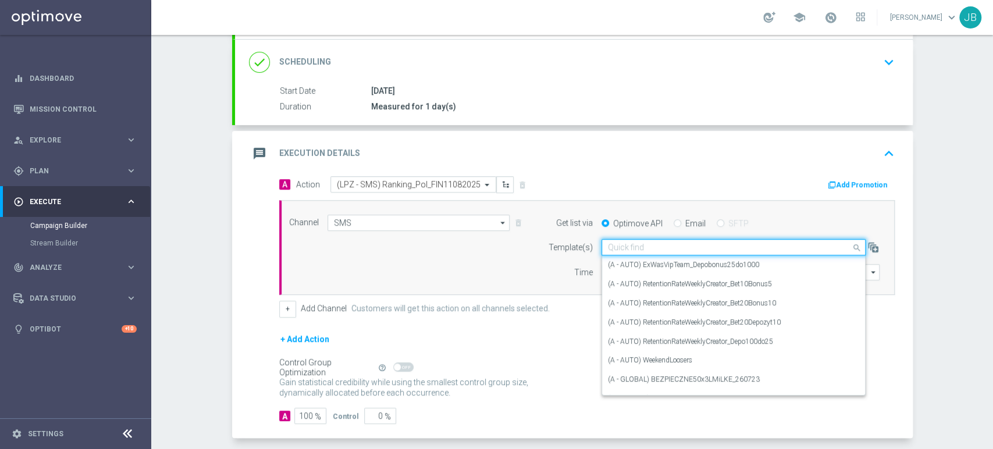
paste input "(LPZ - SMS) Ranking_Pol_FIN11082025"
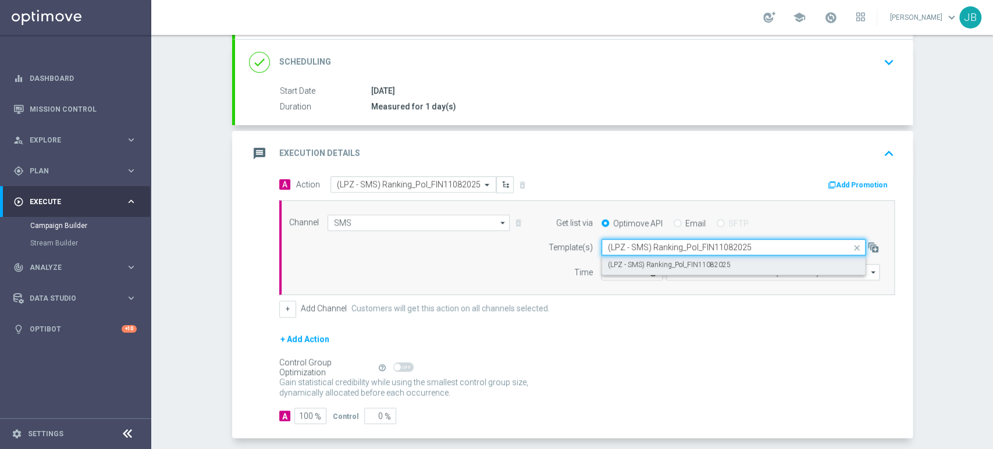
click at [642, 260] on label "(LPZ - SMS) Ranking_Pol_FIN11082025" at bounding box center [669, 265] width 123 height 10
type input "(LPZ - SMS) Ranking_Pol_FIN11082025"
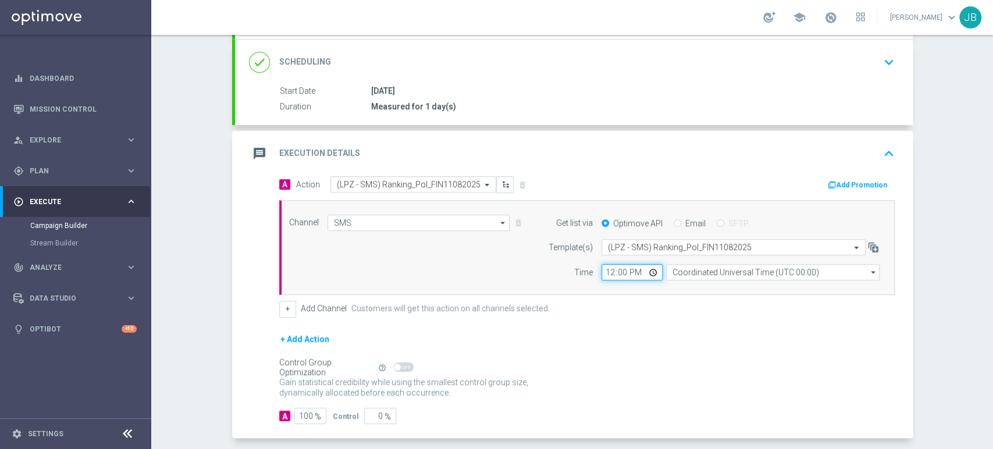
click at [606, 270] on input "12:00" at bounding box center [632, 272] width 61 height 16
type input "14:39"
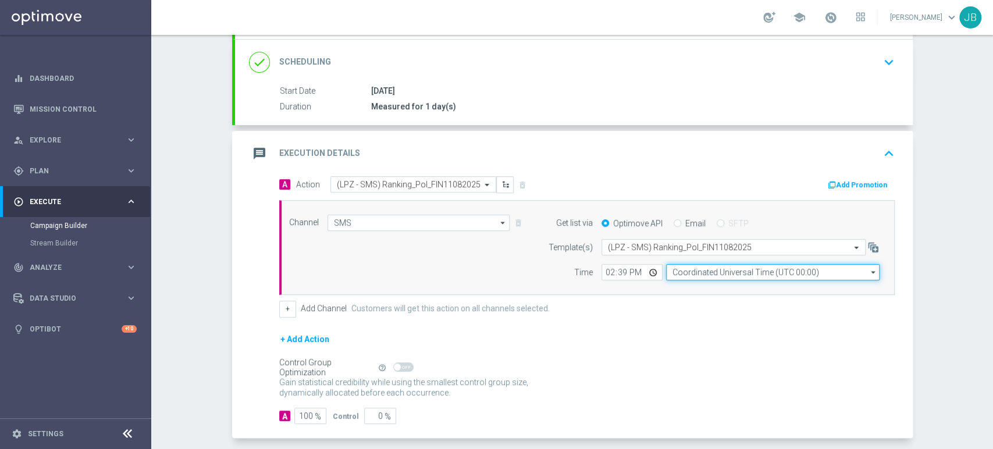
click at [671, 272] on input "Coordinated Universal Time (UTC 00:00)" at bounding box center [773, 272] width 214 height 16
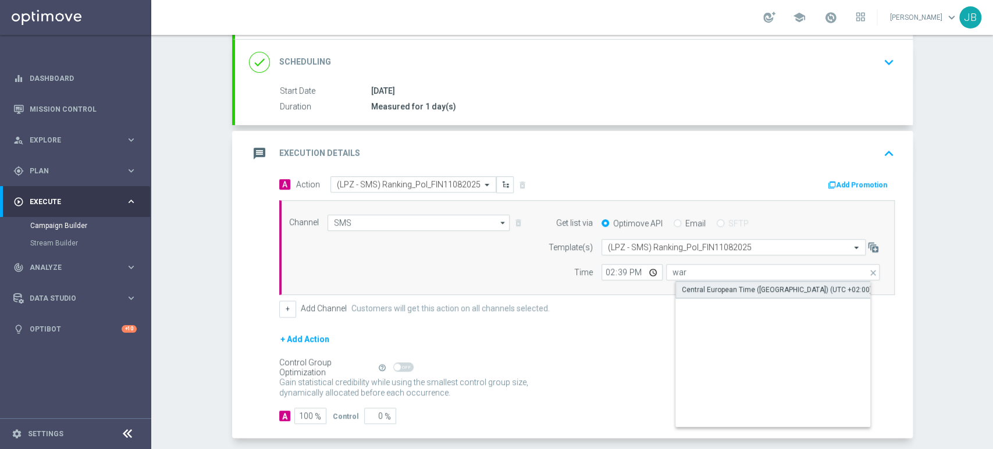
click at [682, 287] on div "Central European Time ([GEOGRAPHIC_DATA]) (UTC +02:00)" at bounding box center [777, 289] width 190 height 10
type input "Central European Time ([GEOGRAPHIC_DATA]) (UTC +02:00)"
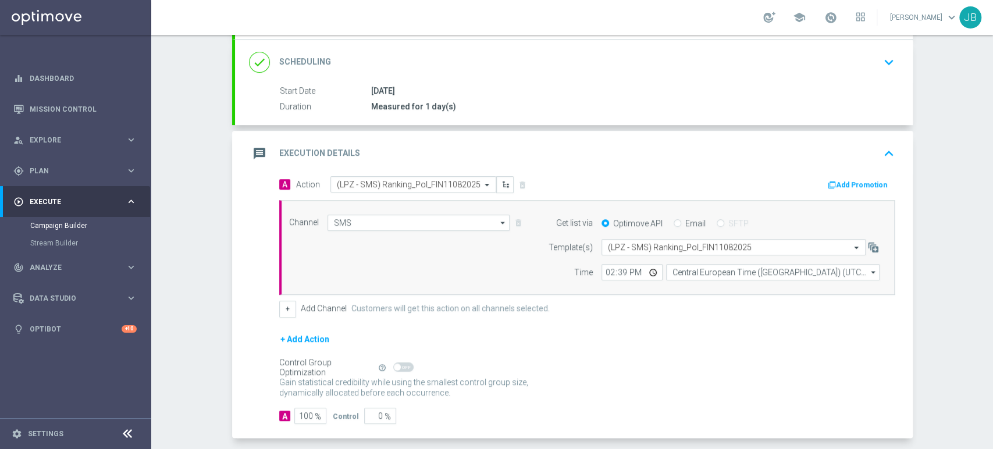
click at [664, 329] on form "A Action Select action (LPZ - SMS) Ranking_Pol_FIN11082025 delete_forever Add P…" at bounding box center [587, 300] width 616 height 248
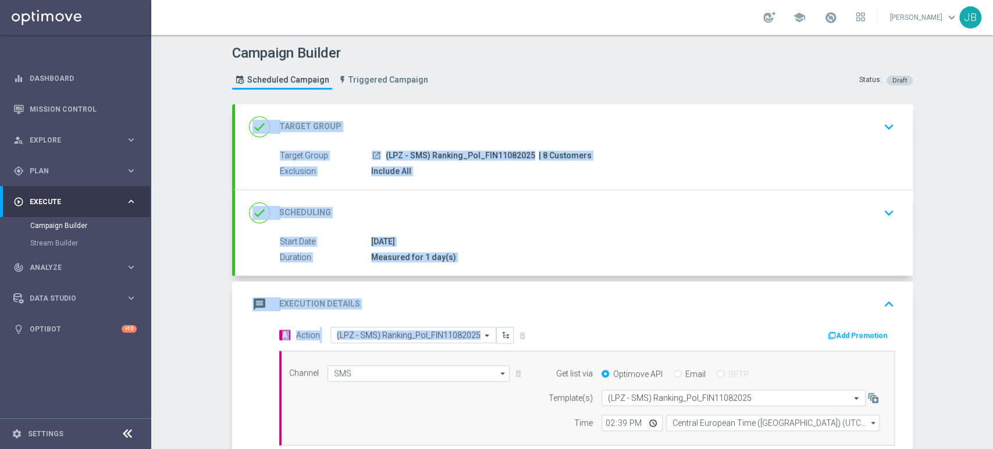
scroll to position [201, 0]
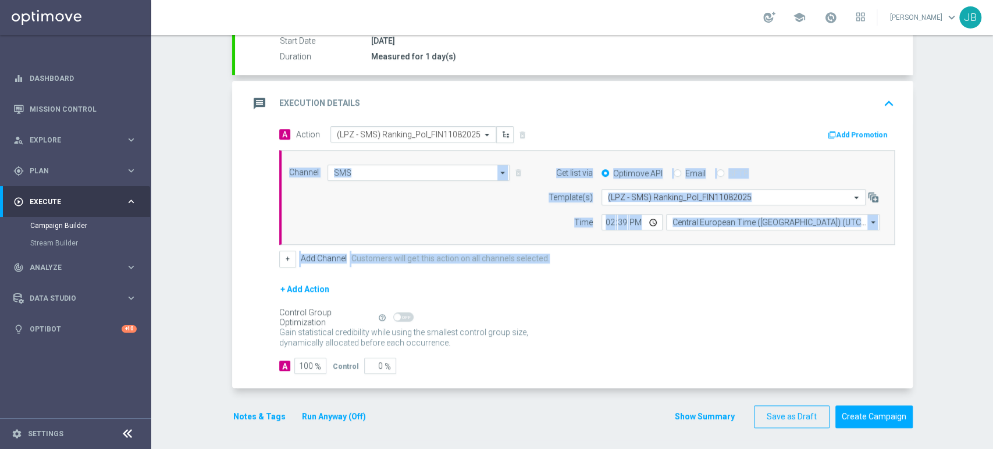
drag, startPoint x: 992, startPoint y: 246, endPoint x: 992, endPoint y: 354, distance: 108.2
click at [992, 354] on div "Campaign Builder Scheduled Campaign Triggered Campaign Status: Draft done Targe…" at bounding box center [572, 242] width 842 height 414
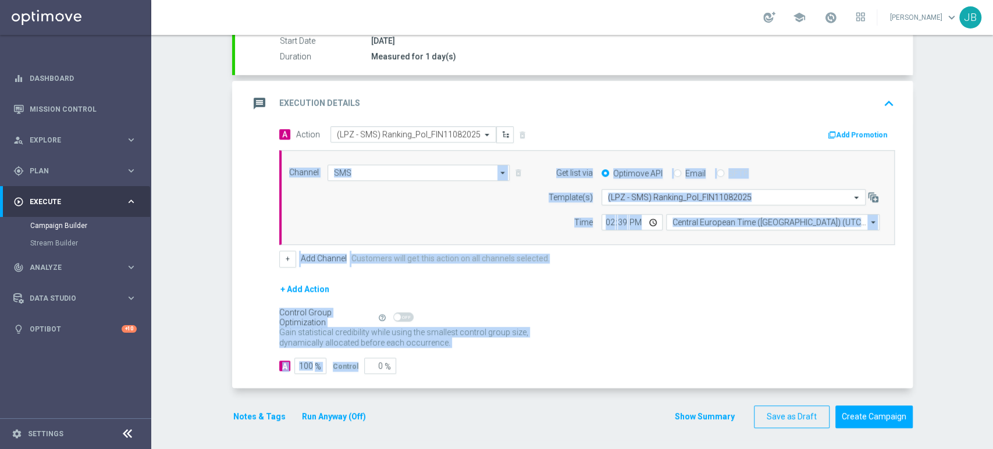
click at [955, 283] on div "Campaign Builder Scheduled Campaign Triggered Campaign Status: Draft done Targe…" at bounding box center [572, 242] width 842 height 414
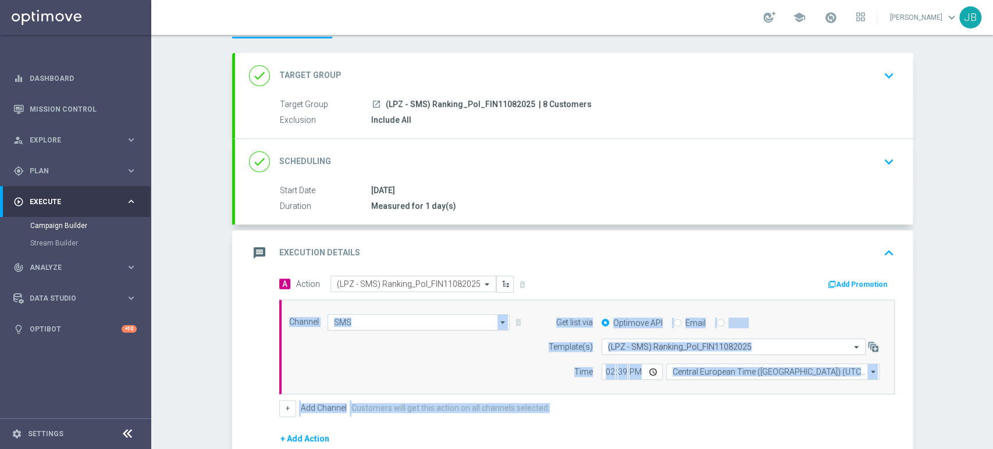
scroll to position [112, 0]
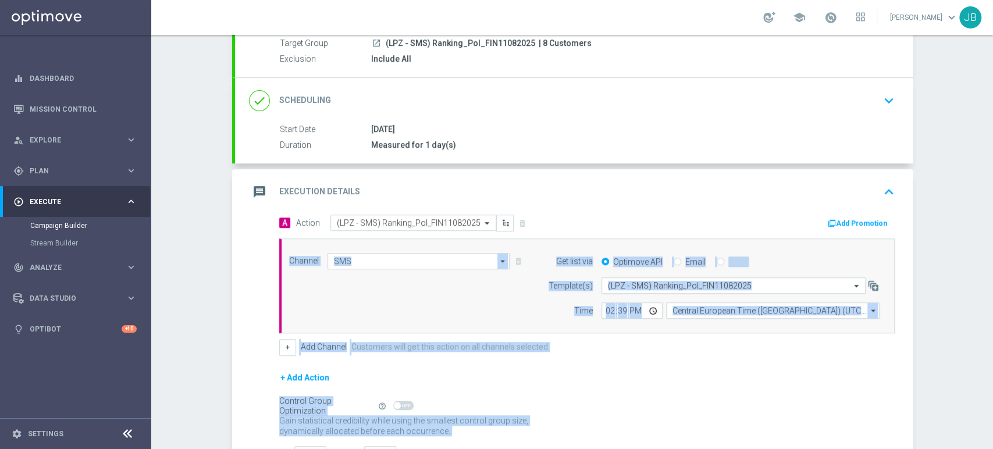
drag, startPoint x: 992, startPoint y: 266, endPoint x: 992, endPoint y: 211, distance: 54.7
click at [992, 211] on div "Campaign Builder Scheduled Campaign Triggered Campaign Status: Draft done Targe…" at bounding box center [572, 242] width 842 height 414
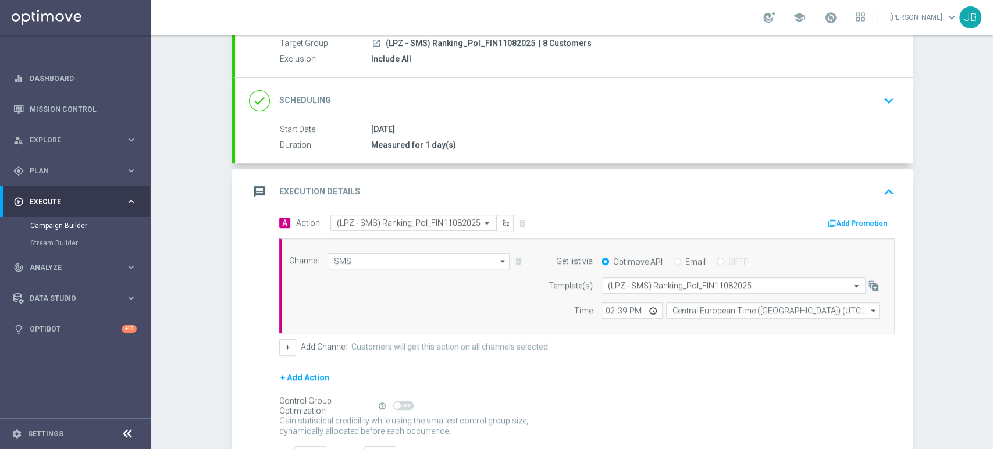
click at [954, 198] on div "Campaign Builder Scheduled Campaign Triggered Campaign Status: Draft done Targe…" at bounding box center [572, 242] width 842 height 414
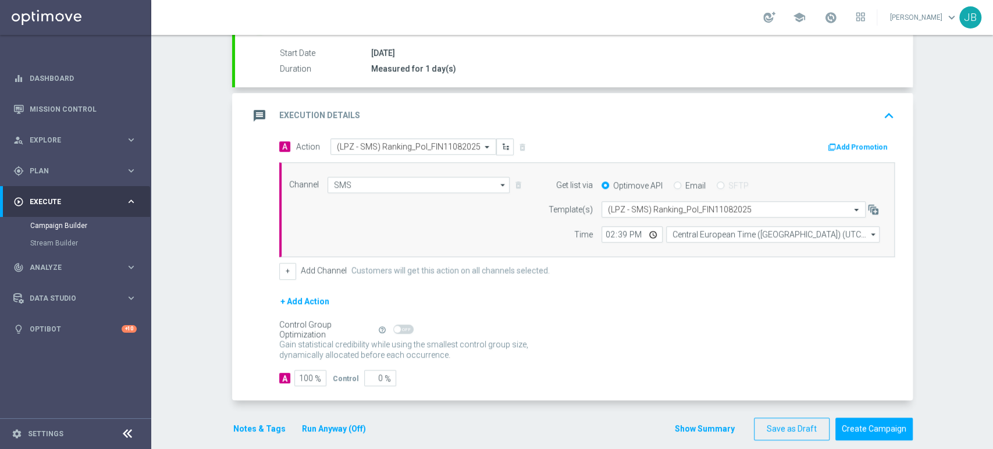
scroll to position [194, 0]
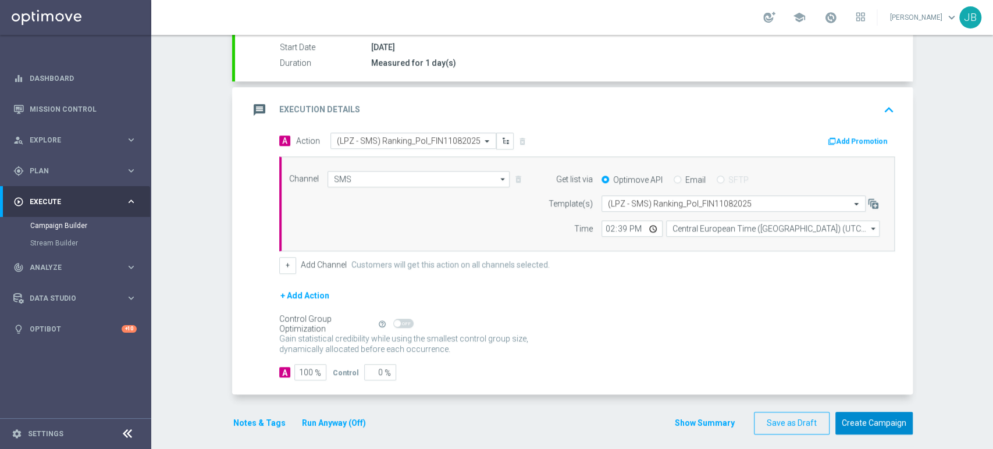
click at [855, 414] on button "Create Campaign" at bounding box center [873, 423] width 77 height 23
